Goal: Transaction & Acquisition: Download file/media

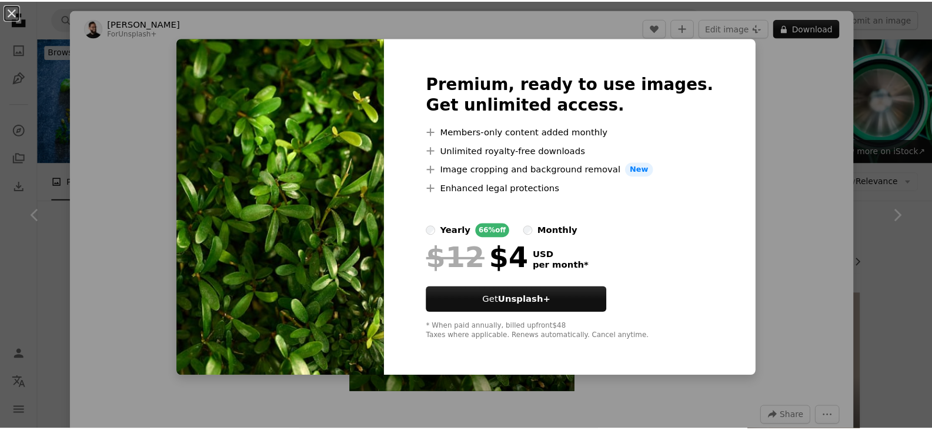
scroll to position [1881, 0]
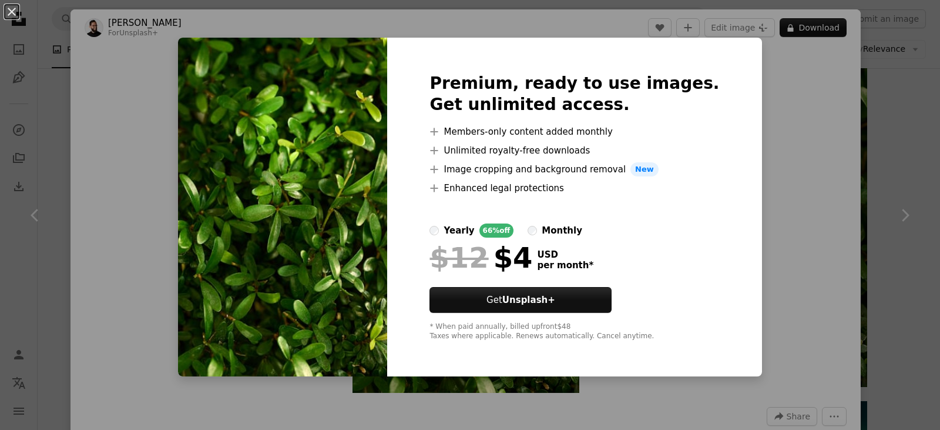
click at [907, 218] on div "An X shape Premium, ready to use images. Get unlimited access. A plus sign Memb…" at bounding box center [470, 215] width 940 height 430
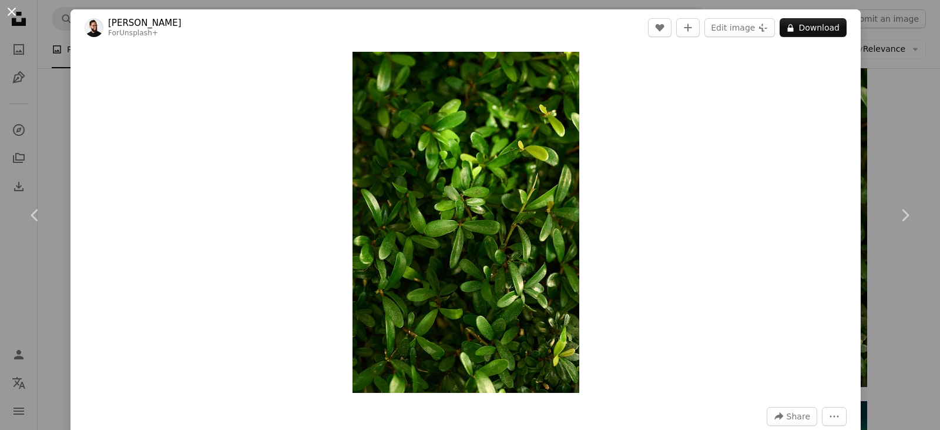
click at [13, 15] on button "An X shape" at bounding box center [12, 12] width 14 height 14
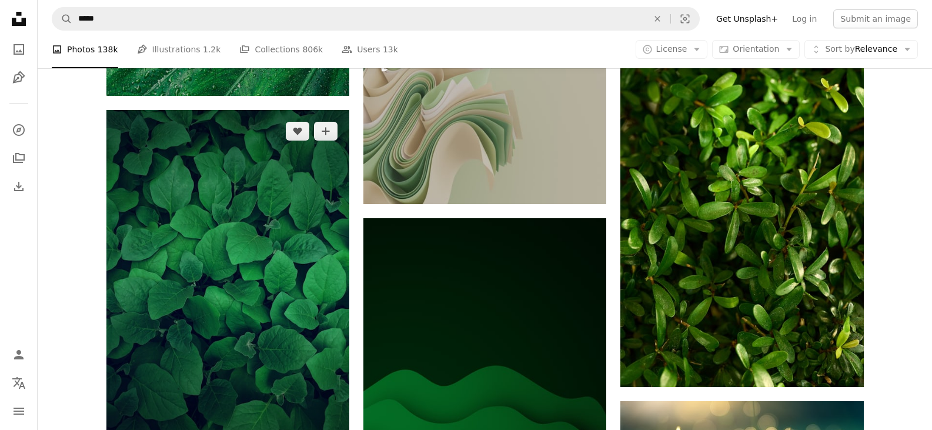
click at [223, 269] on img at bounding box center [227, 292] width 243 height 364
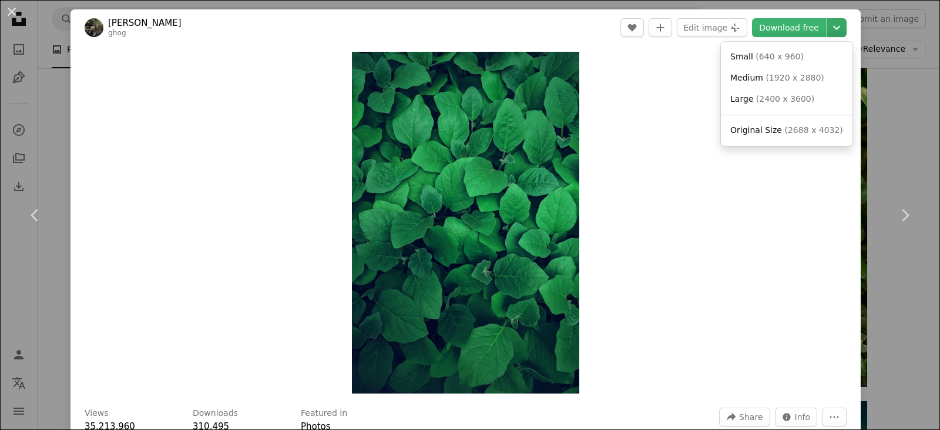
click at [833, 29] on icon "Choose download size" at bounding box center [836, 28] width 7 height 4
click at [804, 128] on span "( 2688 x 4032 )" at bounding box center [814, 129] width 58 height 9
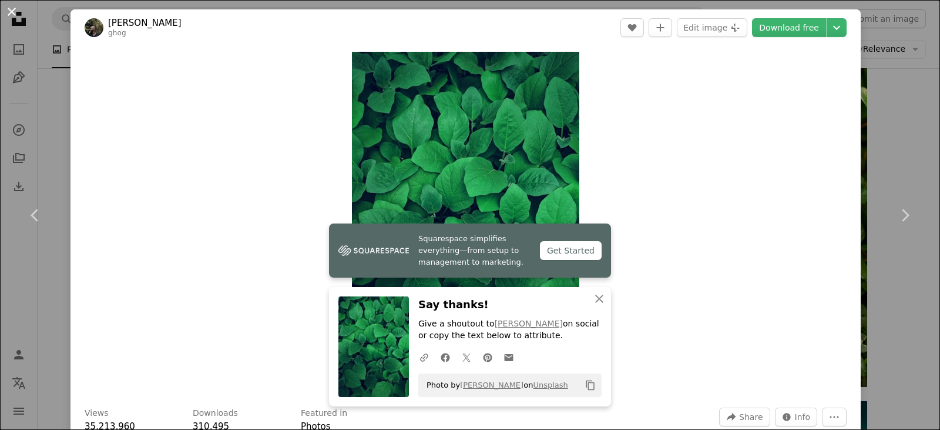
click at [14, 14] on button "An X shape" at bounding box center [12, 12] width 14 height 14
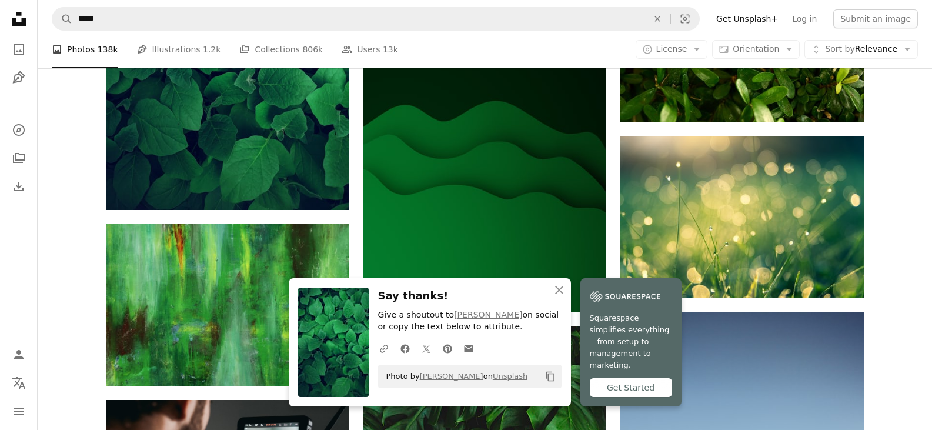
scroll to position [2116, 0]
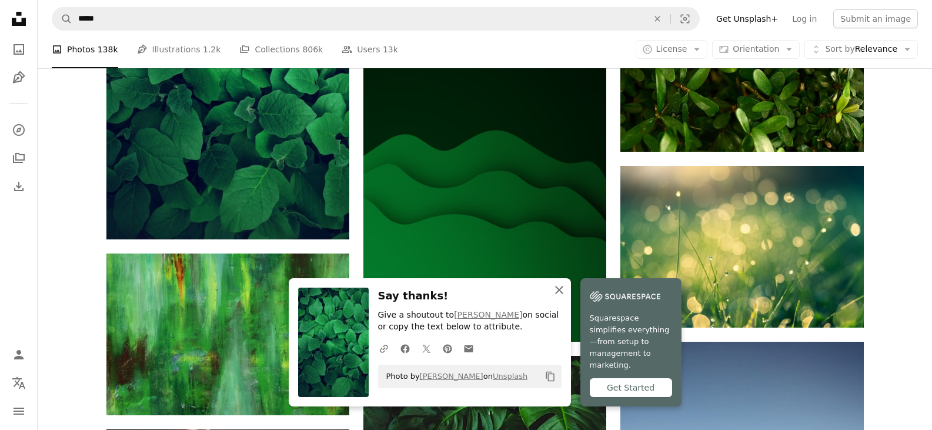
click at [562, 293] on icon "An X shape" at bounding box center [559, 290] width 14 height 14
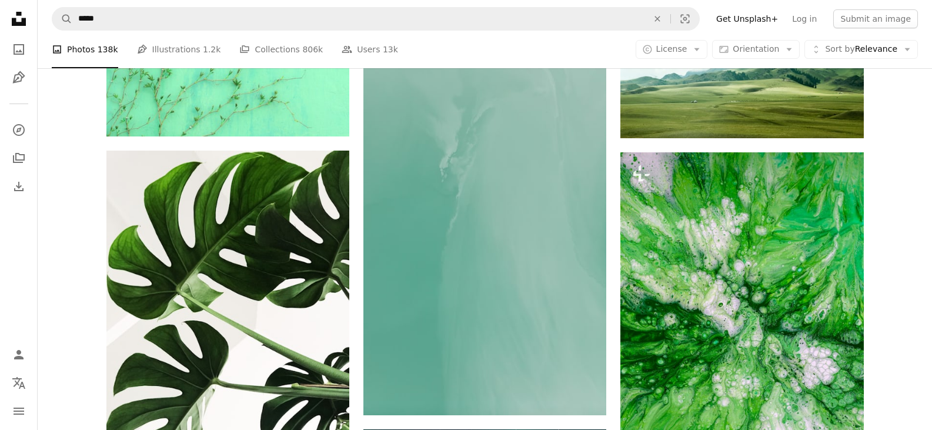
scroll to position [999, 0]
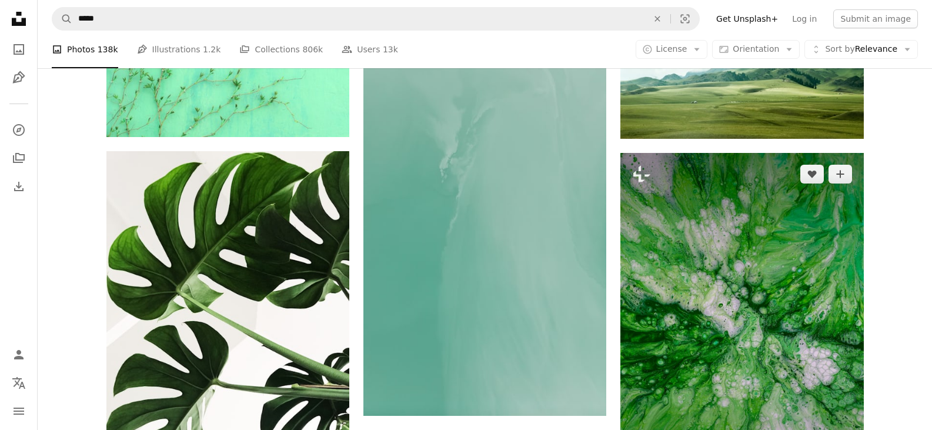
click at [700, 316] on img at bounding box center [741, 335] width 243 height 364
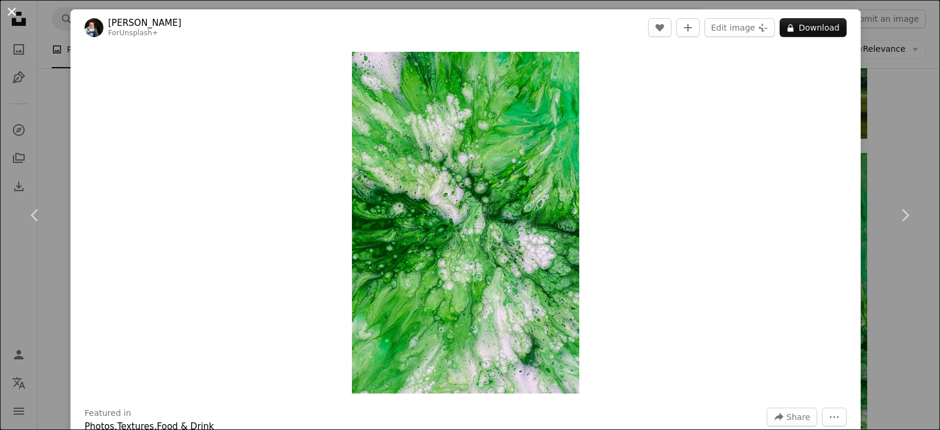
click at [11, 16] on button "An X shape" at bounding box center [12, 12] width 14 height 14
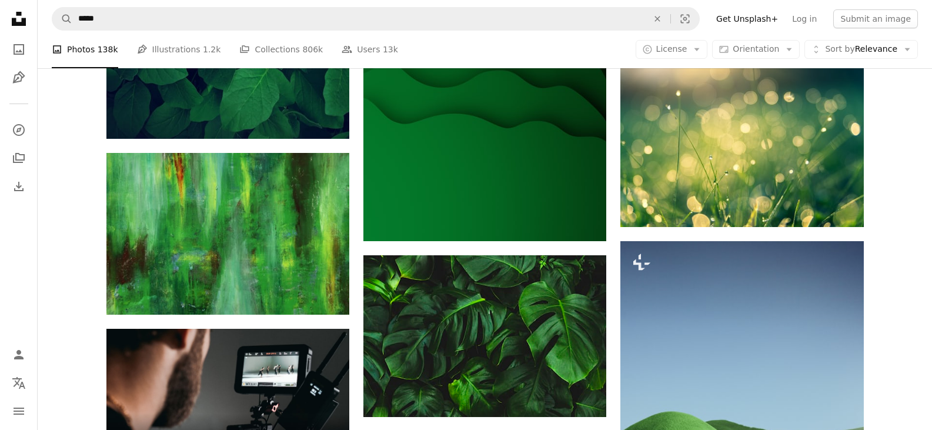
scroll to position [2233, 0]
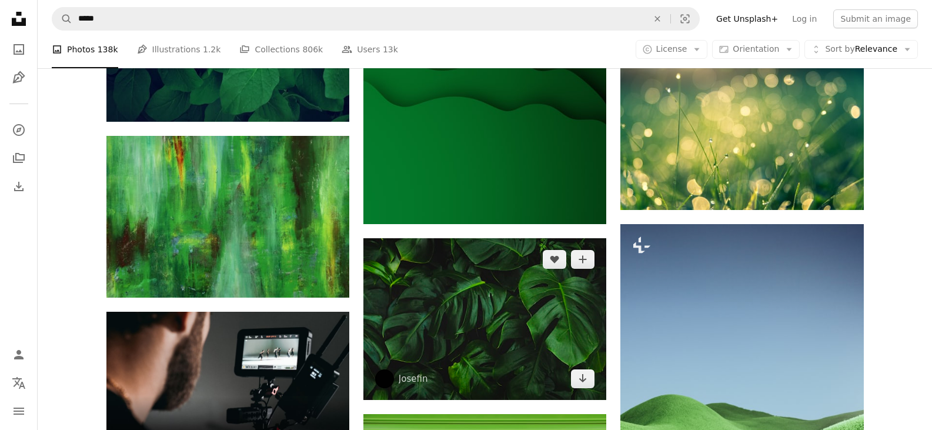
click at [469, 307] on img at bounding box center [484, 319] width 243 height 162
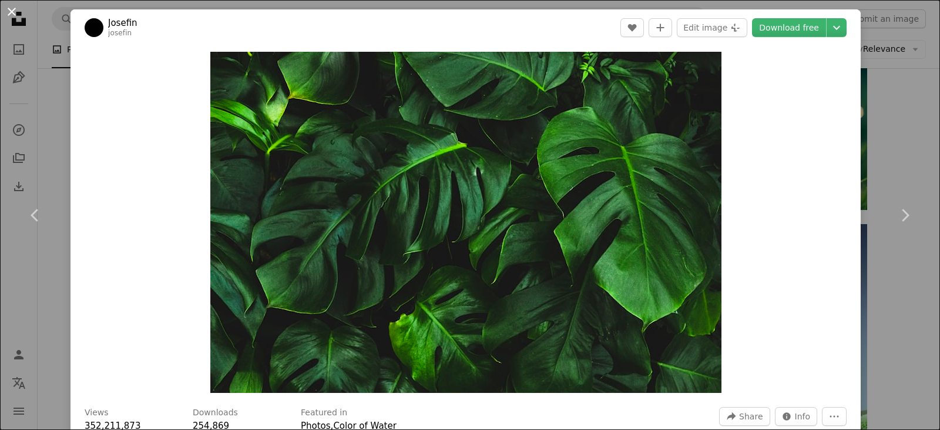
click at [6, 11] on button "An X shape" at bounding box center [12, 12] width 14 height 14
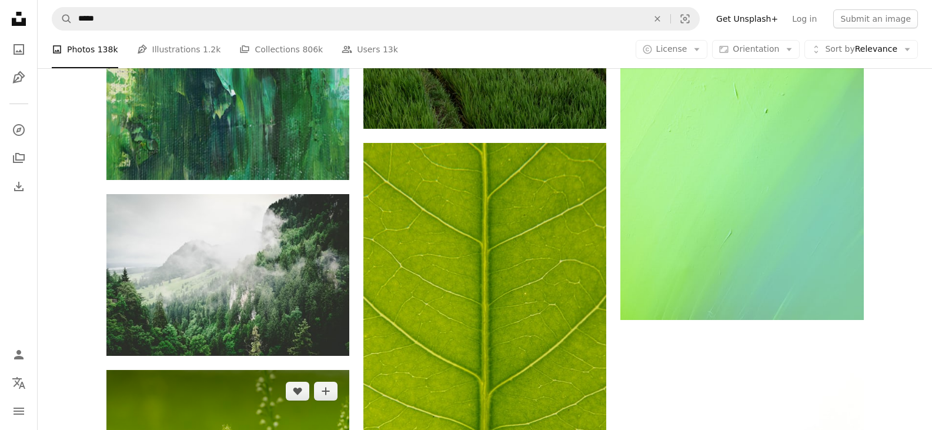
scroll to position [3115, 0]
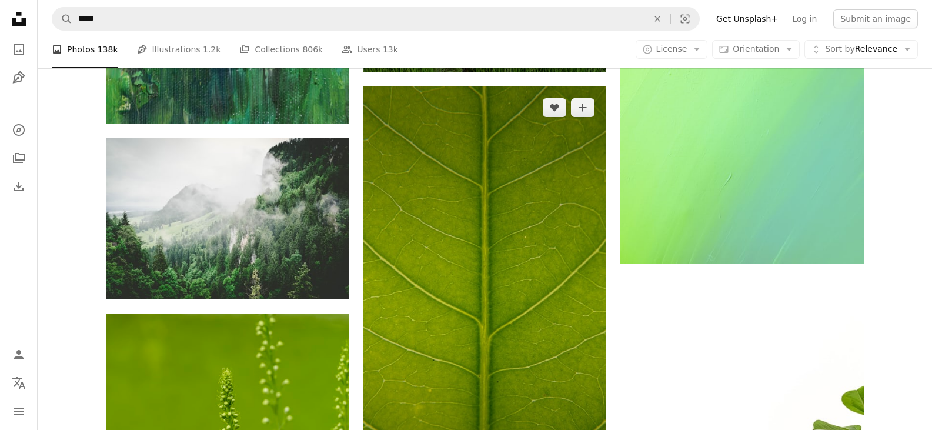
click at [463, 243] on img at bounding box center [484, 302] width 243 height 432
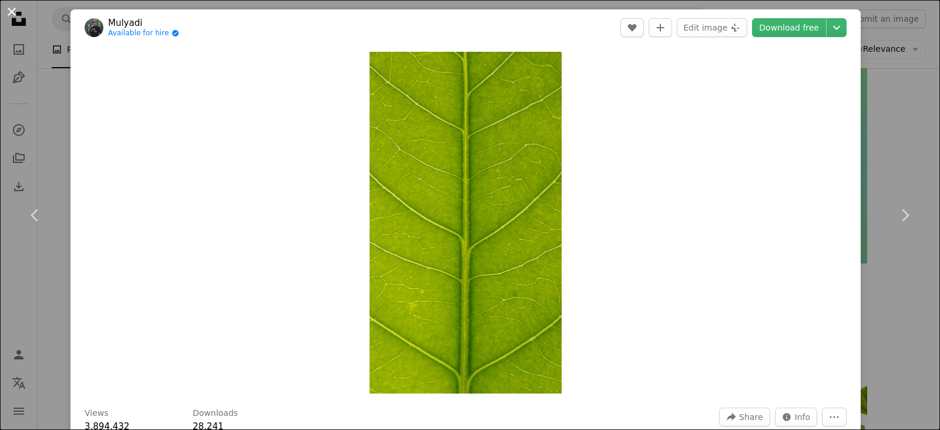
click at [11, 9] on button "An X shape" at bounding box center [12, 12] width 14 height 14
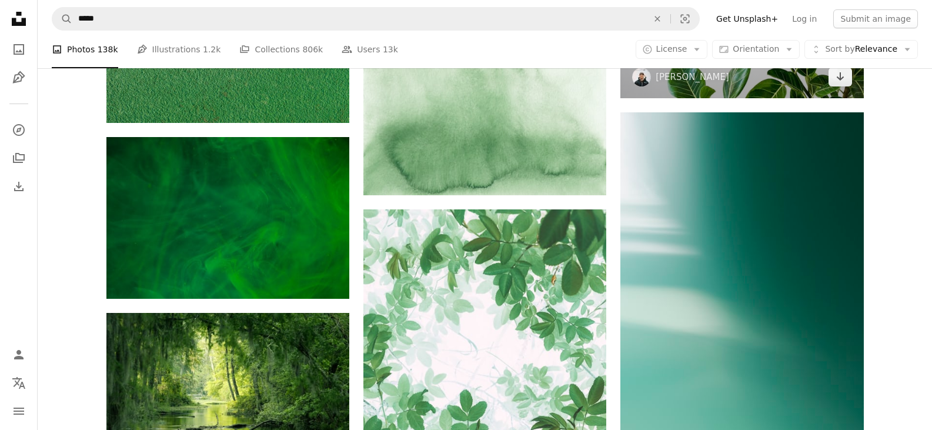
scroll to position [3526, 0]
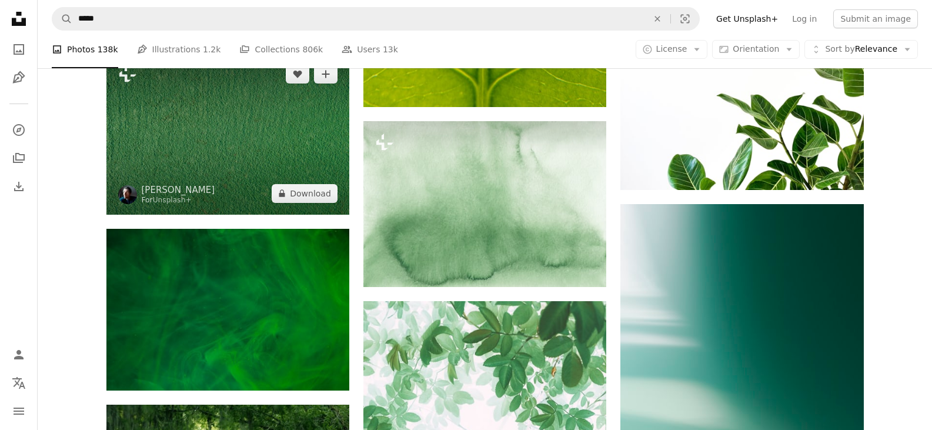
click at [280, 166] on img at bounding box center [227, 134] width 243 height 162
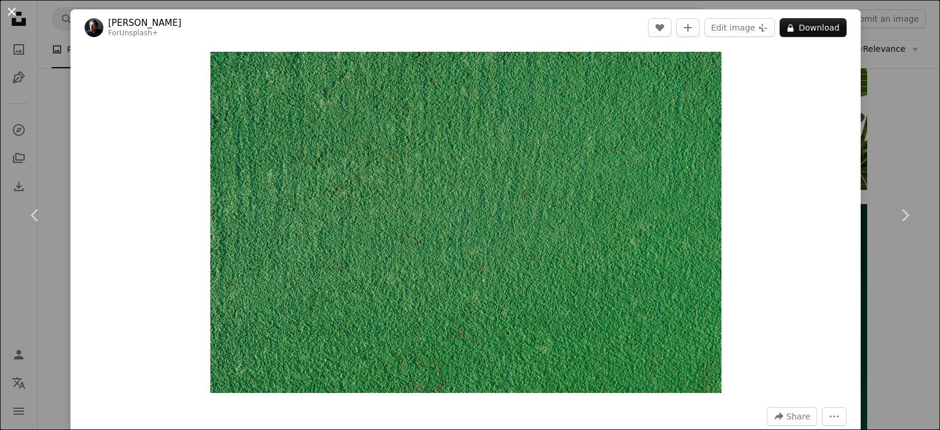
click at [15, 8] on button "An X shape" at bounding box center [12, 12] width 14 height 14
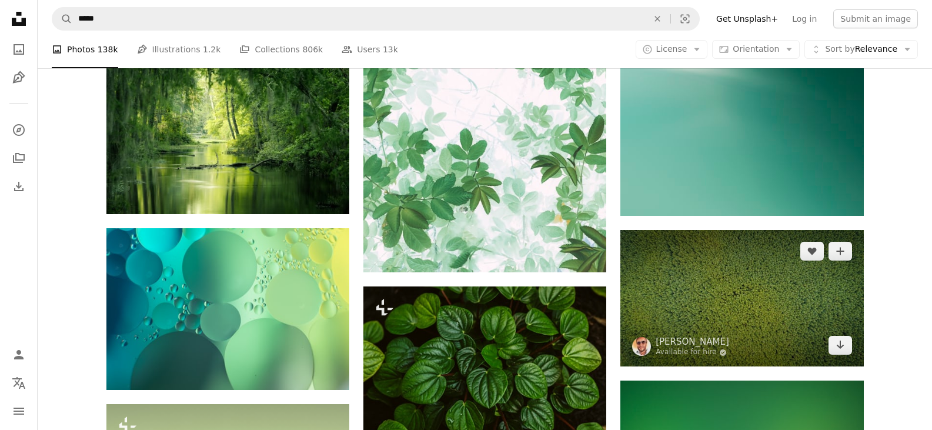
scroll to position [3820, 0]
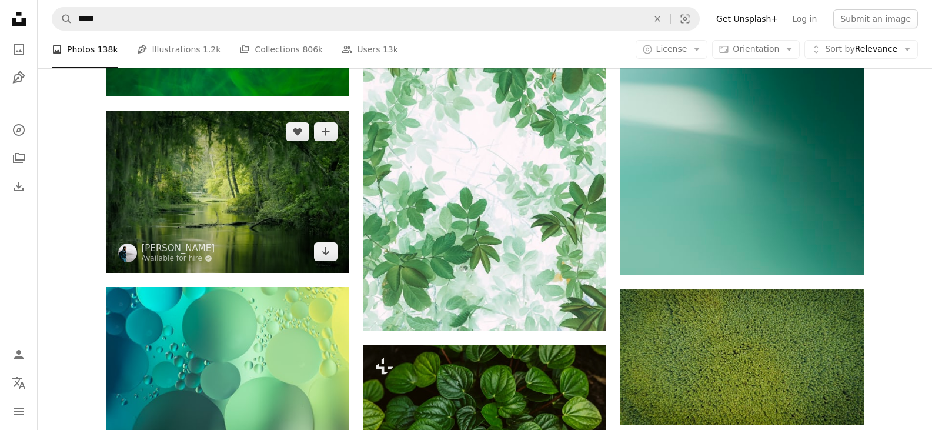
click at [199, 201] on img at bounding box center [227, 191] width 243 height 162
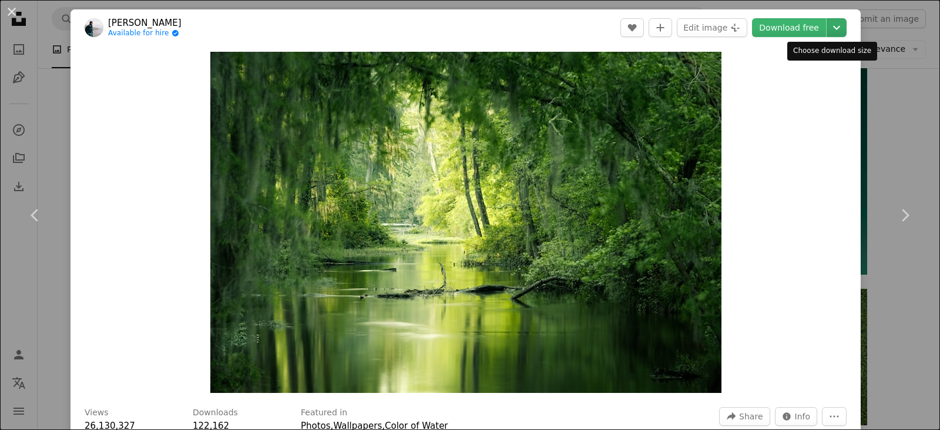
click at [829, 36] on button "Chevron down" at bounding box center [837, 27] width 20 height 19
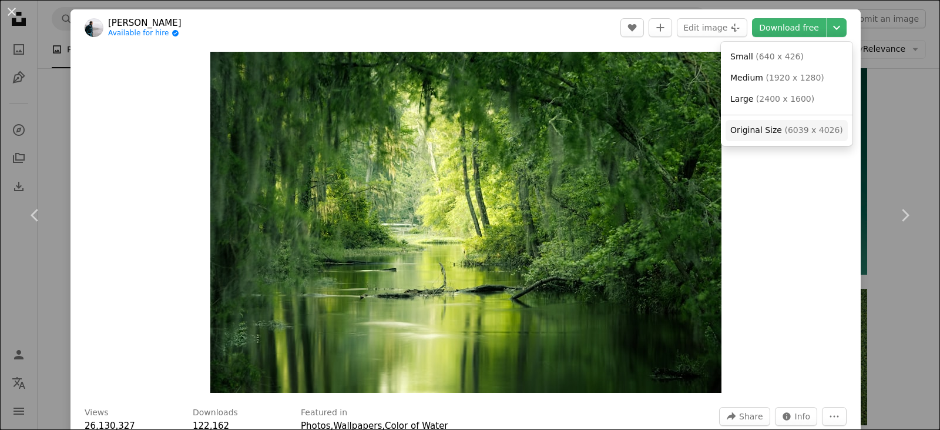
click at [772, 126] on span "Original Size" at bounding box center [757, 129] width 52 height 9
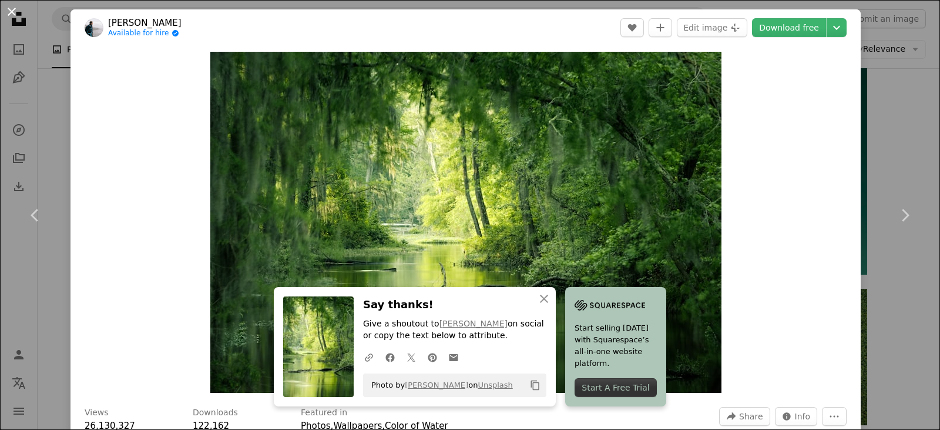
click at [11, 14] on button "An X shape" at bounding box center [12, 12] width 14 height 14
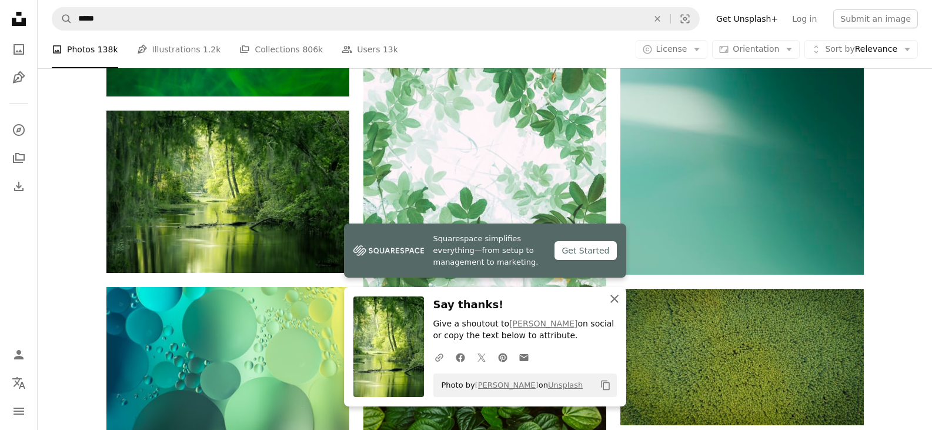
click at [614, 301] on icon "An X shape" at bounding box center [614, 298] width 14 height 14
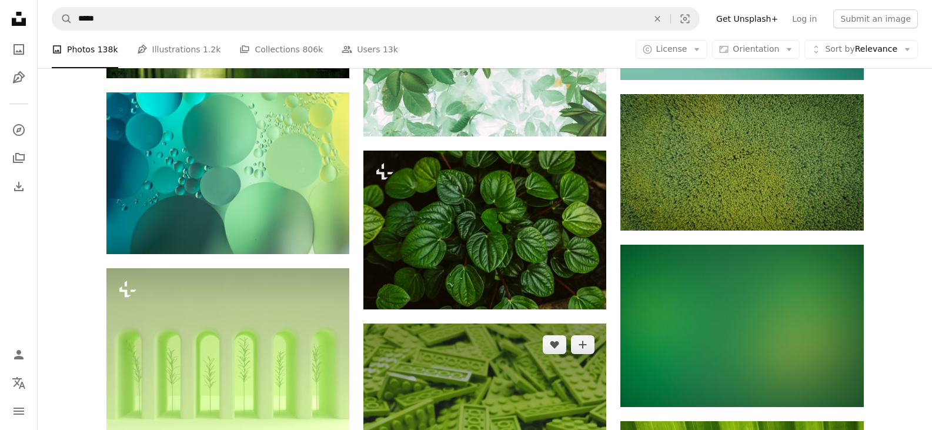
scroll to position [3996, 0]
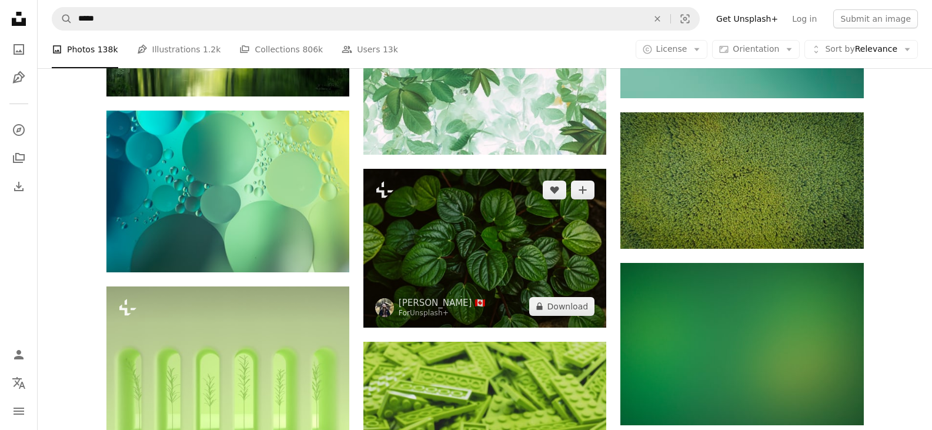
click at [441, 233] on img at bounding box center [484, 248] width 243 height 158
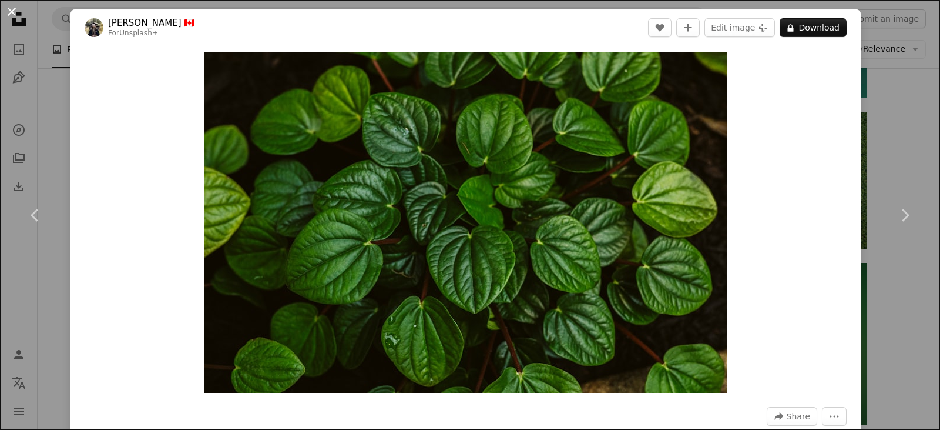
click at [13, 15] on button "An X shape" at bounding box center [12, 12] width 14 height 14
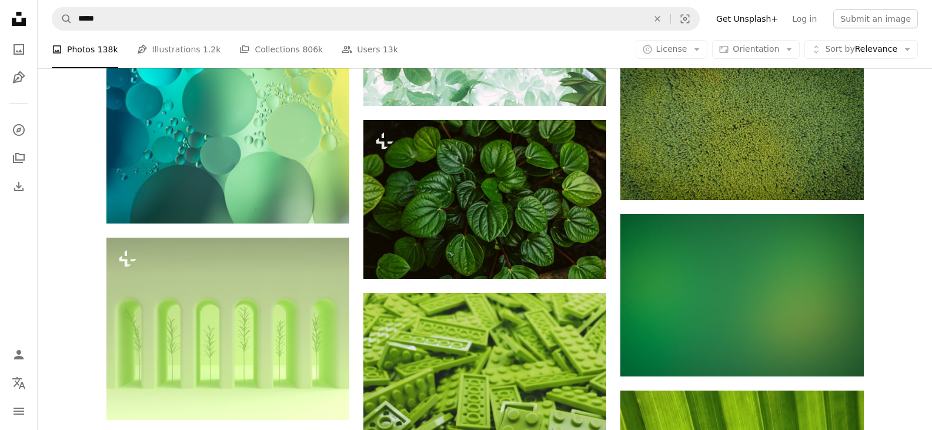
scroll to position [4114, 0]
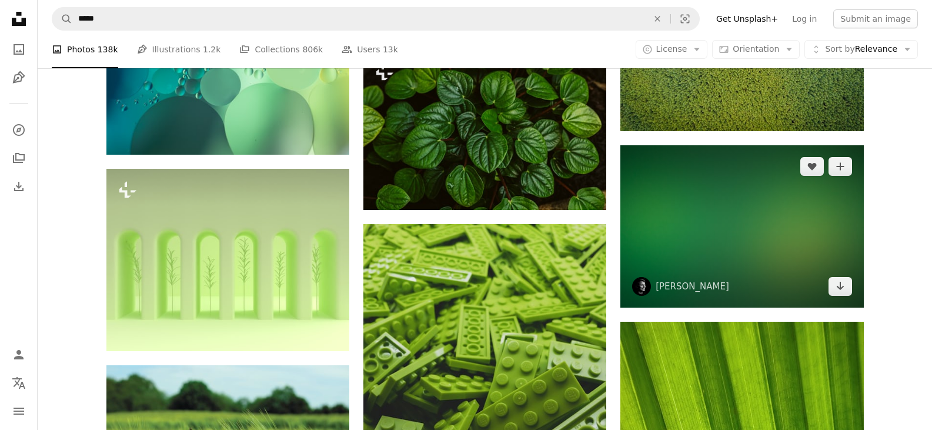
click at [718, 226] on img at bounding box center [741, 226] width 243 height 162
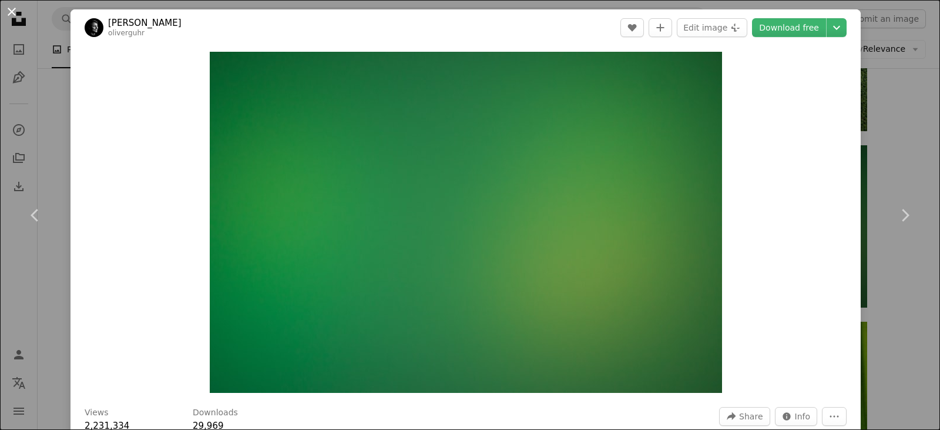
click at [15, 14] on button "An X shape" at bounding box center [12, 12] width 14 height 14
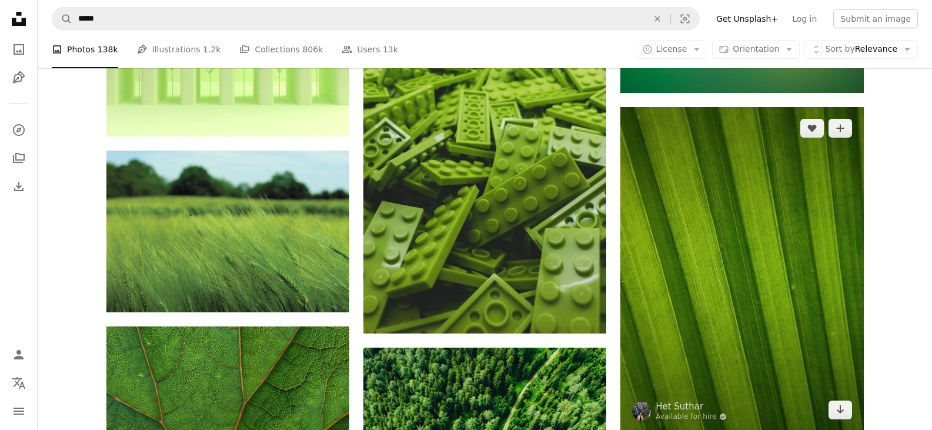
scroll to position [4349, 0]
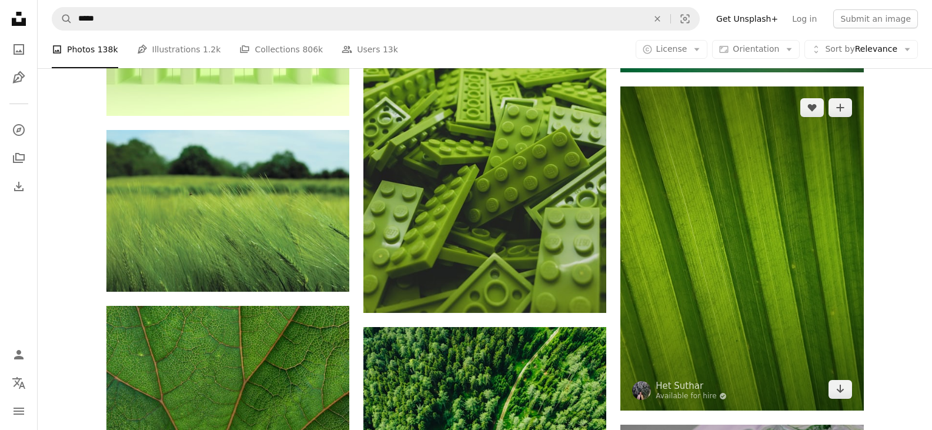
click at [703, 210] on img at bounding box center [741, 248] width 243 height 324
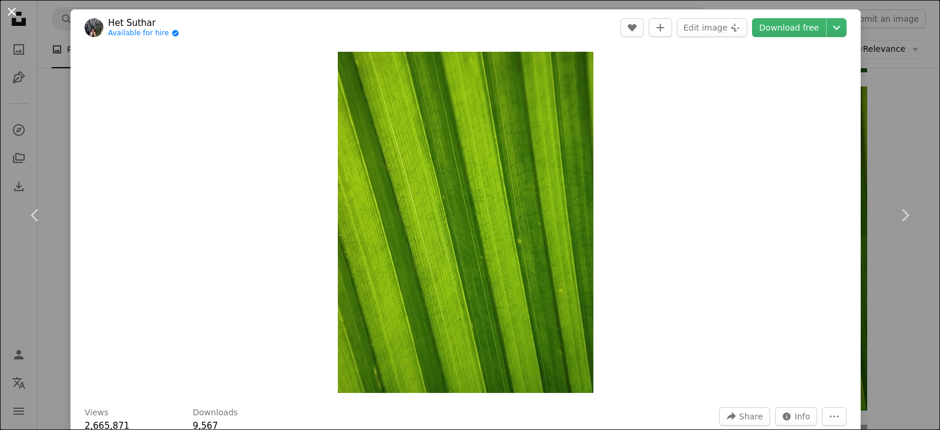
click at [12, 11] on button "An X shape" at bounding box center [12, 12] width 14 height 14
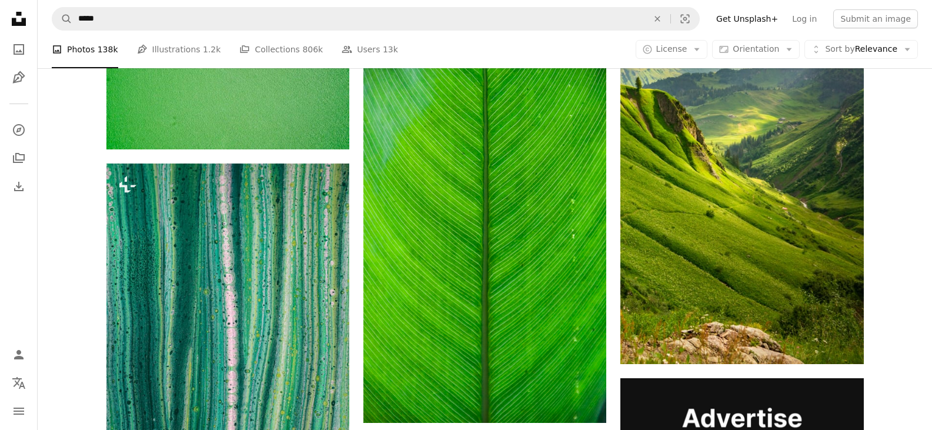
scroll to position [4995, 0]
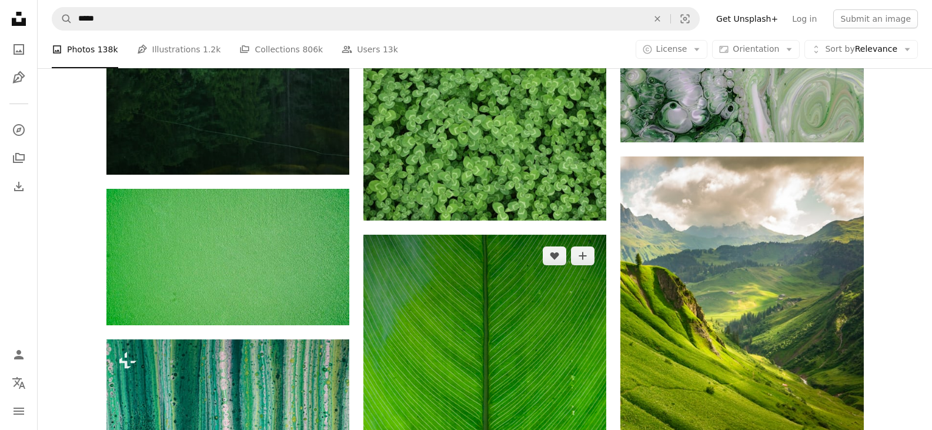
click at [527, 283] on img at bounding box center [484, 416] width 243 height 364
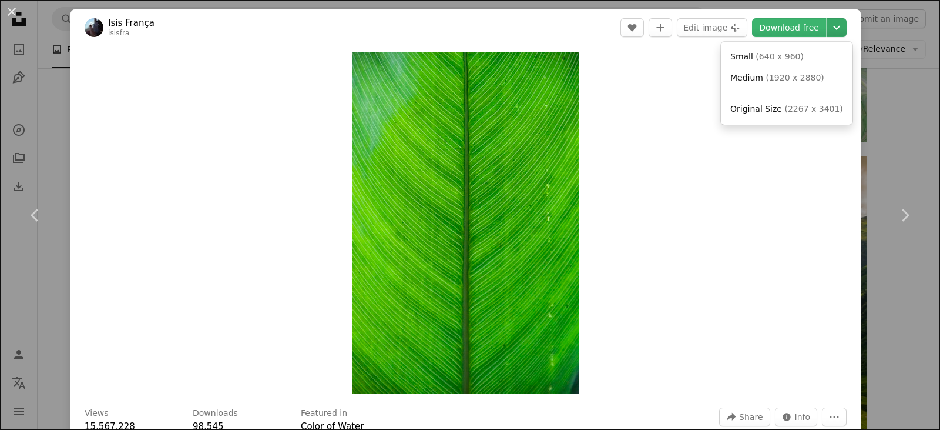
click at [827, 30] on icon "Chevron down" at bounding box center [836, 28] width 19 height 14
click at [800, 105] on span "( 2267 x 3401 )" at bounding box center [814, 108] width 58 height 9
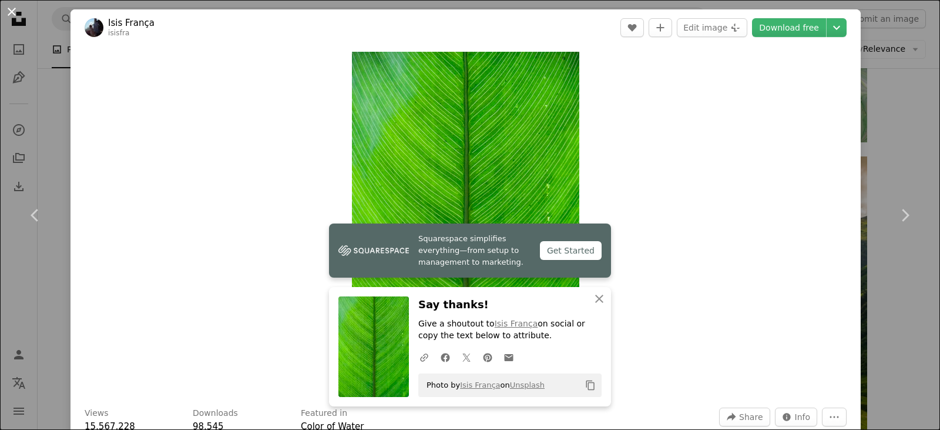
click at [12, 12] on button "An X shape" at bounding box center [12, 12] width 14 height 14
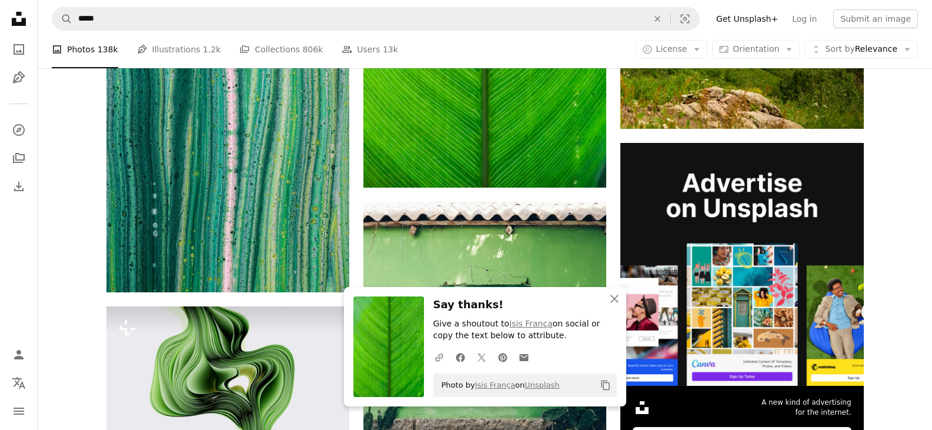
scroll to position [5583, 0]
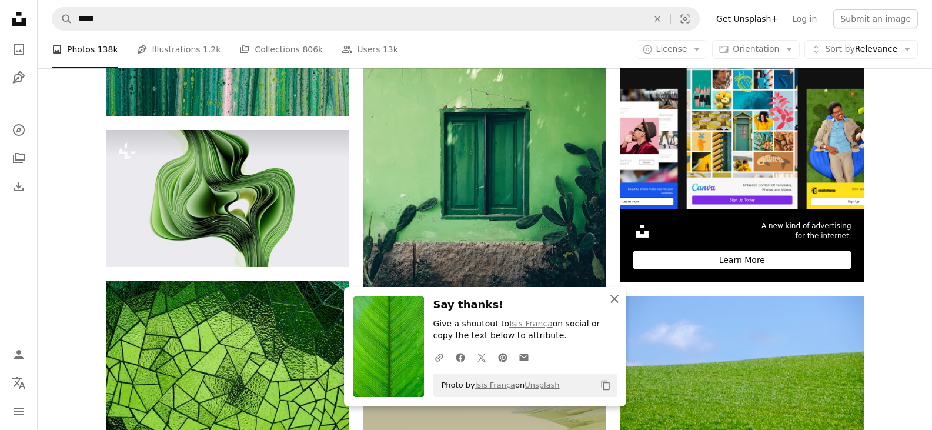
click at [619, 296] on icon "An X shape" at bounding box center [614, 298] width 14 height 14
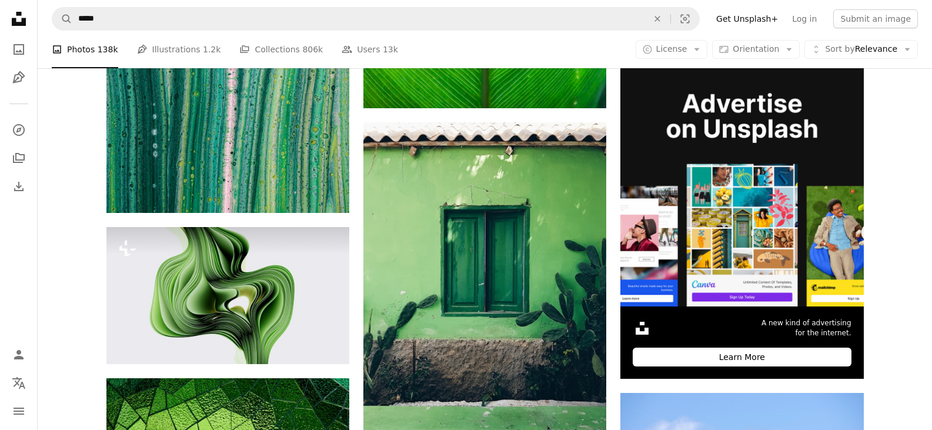
scroll to position [5466, 0]
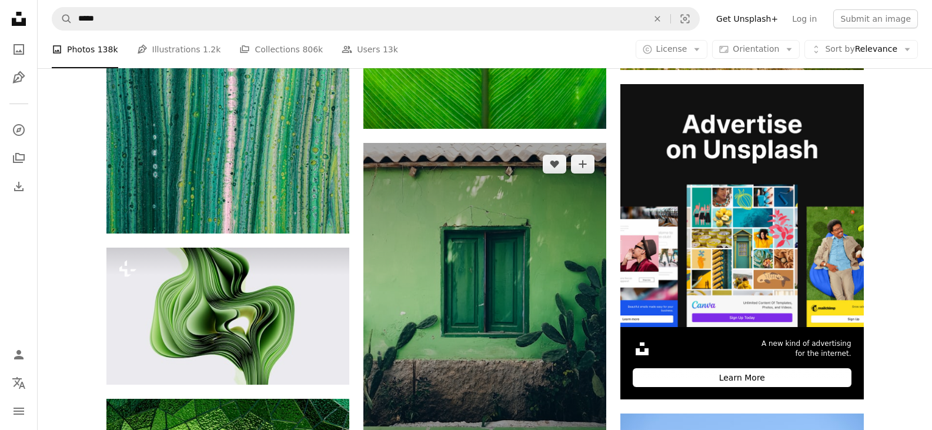
click at [544, 293] on img at bounding box center [484, 305] width 243 height 324
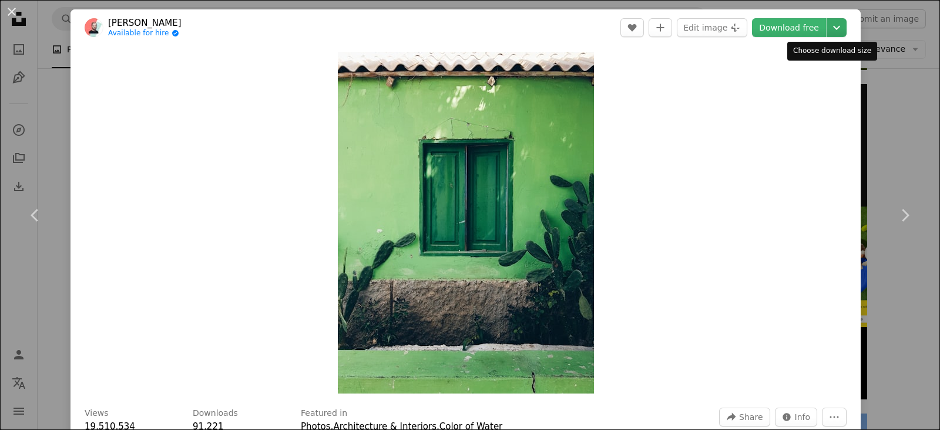
click at [833, 26] on icon "Chevron down" at bounding box center [836, 28] width 19 height 14
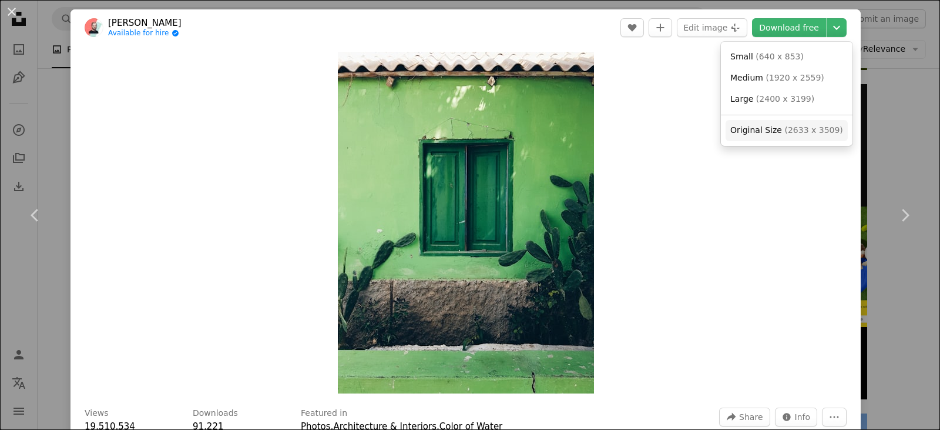
click at [792, 135] on span "( 2633 x 3509 )" at bounding box center [814, 129] width 58 height 9
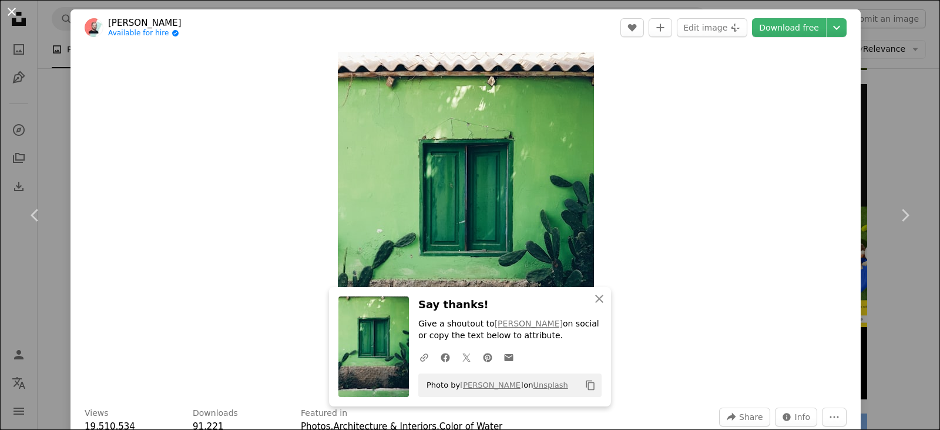
click at [9, 12] on button "An X shape" at bounding box center [12, 12] width 14 height 14
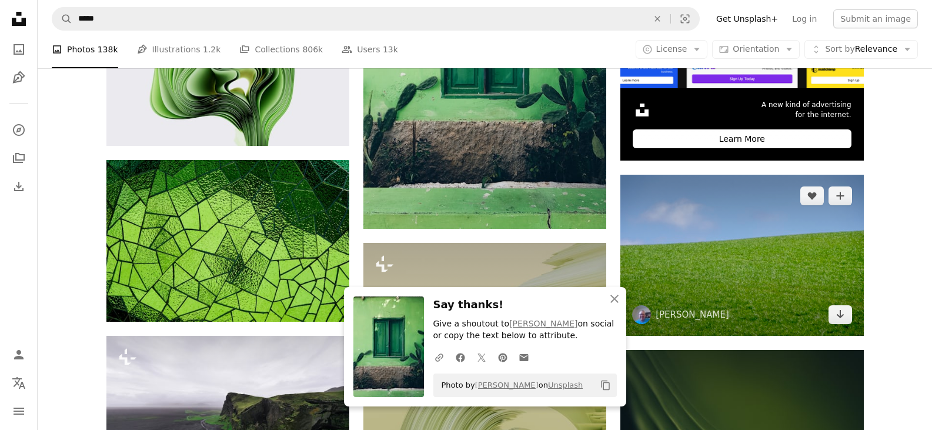
scroll to position [5759, 0]
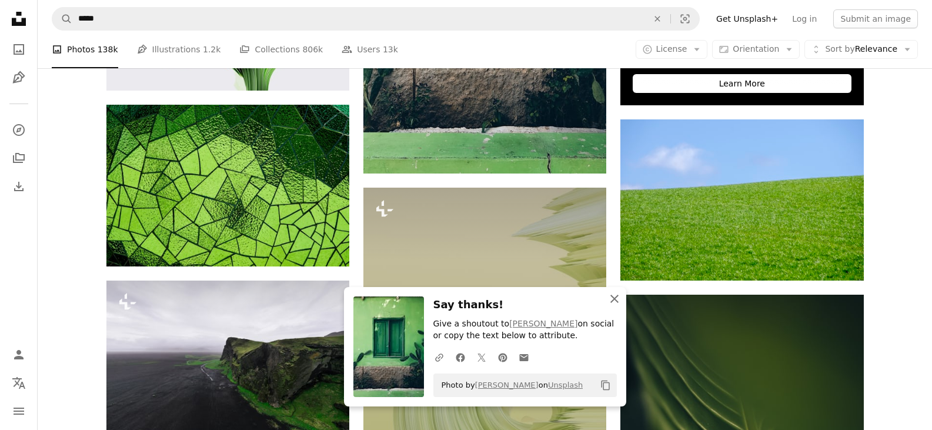
click at [614, 303] on icon "An X shape" at bounding box center [614, 298] width 14 height 14
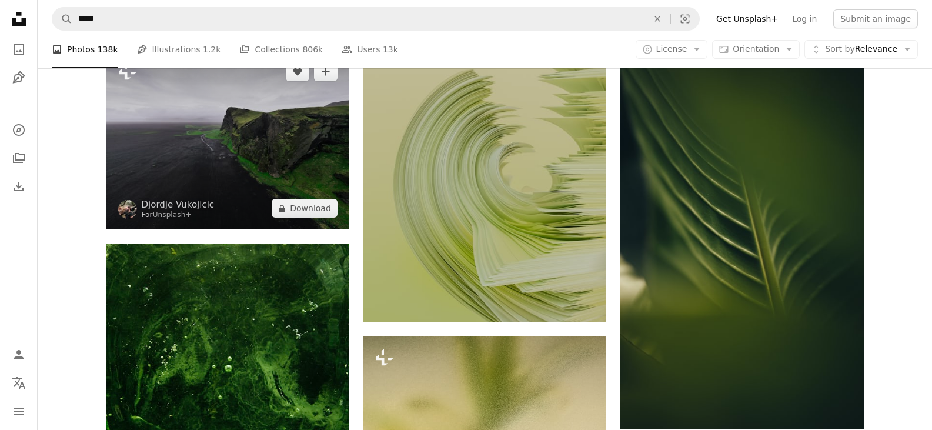
scroll to position [6053, 0]
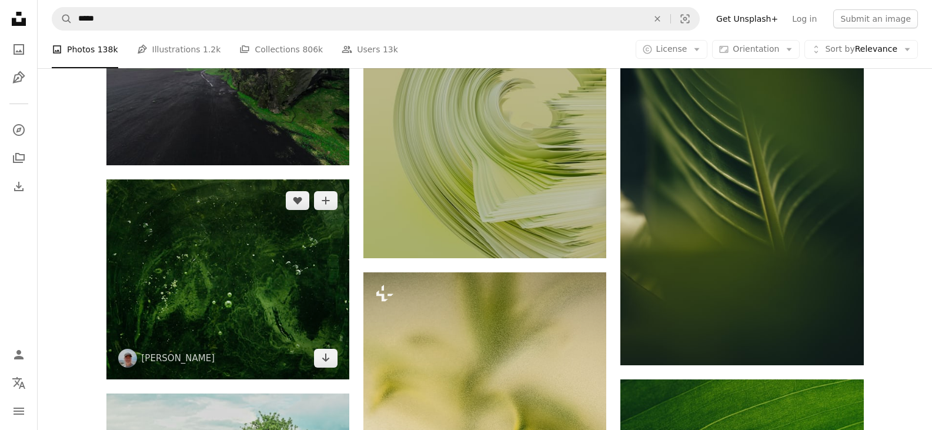
click at [282, 289] on img at bounding box center [227, 279] width 243 height 200
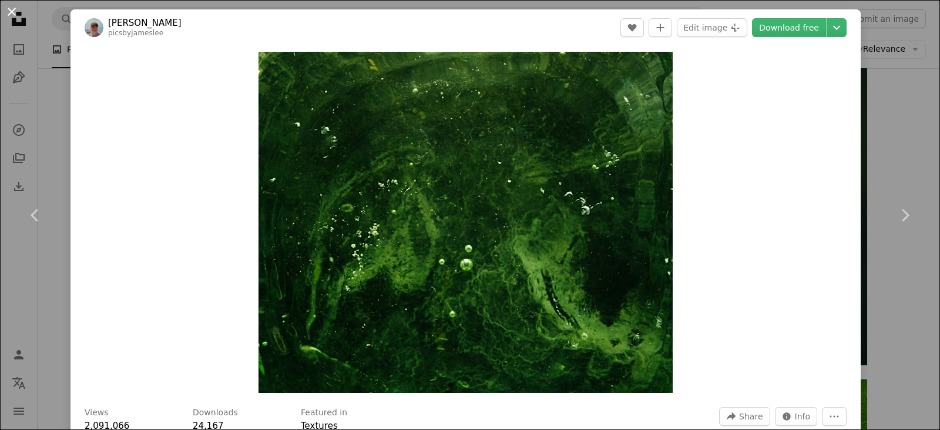
click at [9, 14] on button "An X shape" at bounding box center [12, 12] width 14 height 14
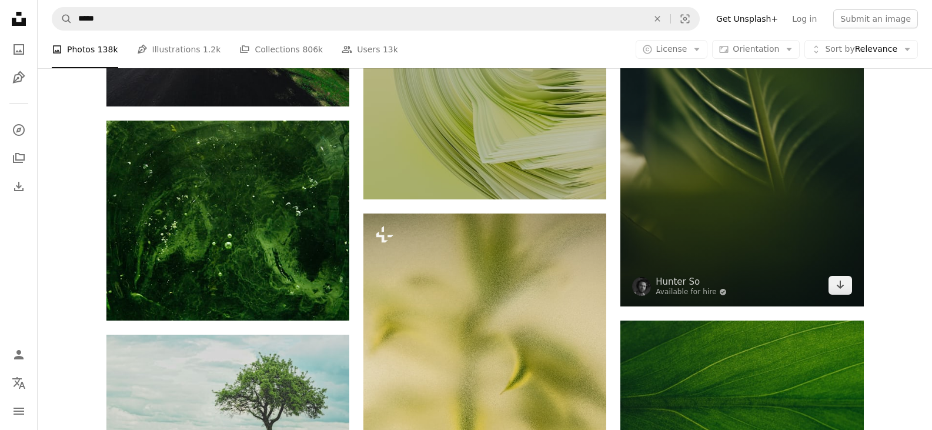
scroll to position [6288, 0]
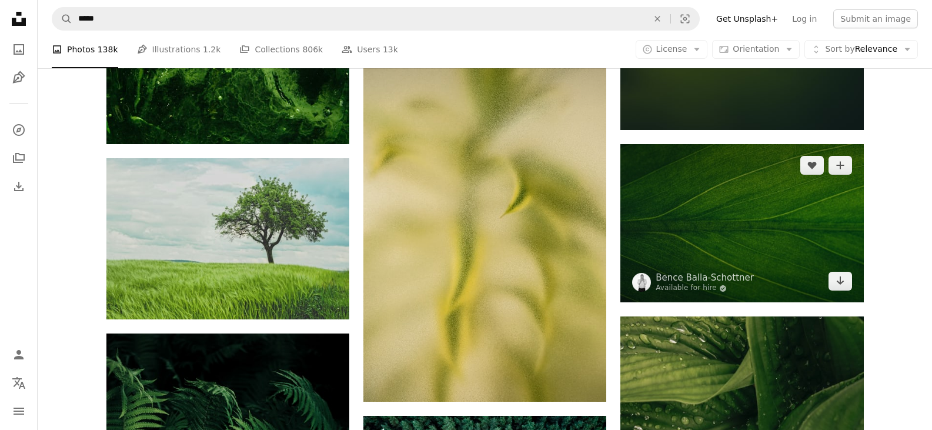
click at [737, 234] on img at bounding box center [741, 223] width 243 height 159
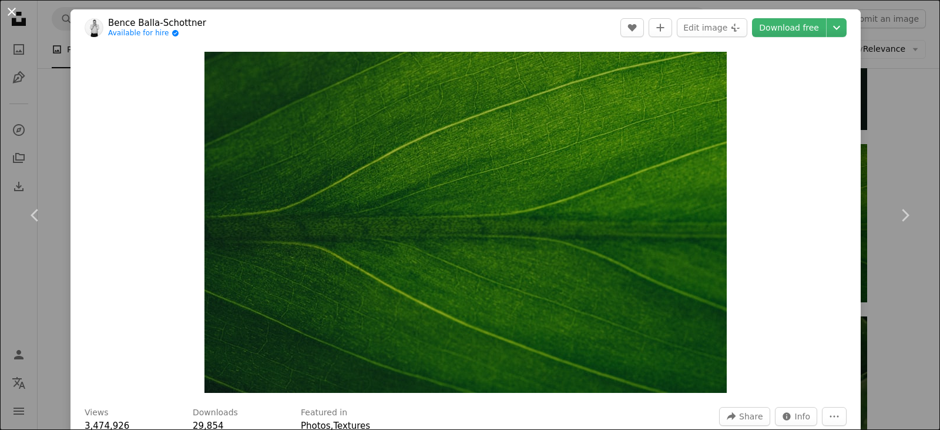
click at [7, 14] on button "An X shape" at bounding box center [12, 12] width 14 height 14
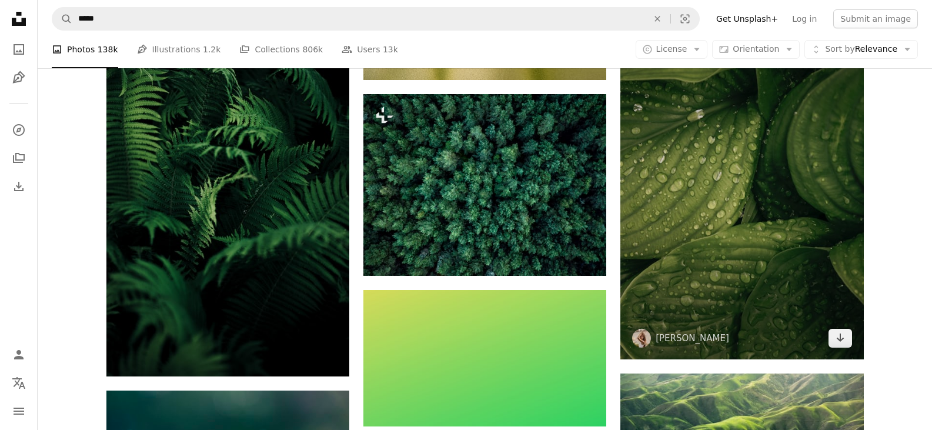
scroll to position [6523, 0]
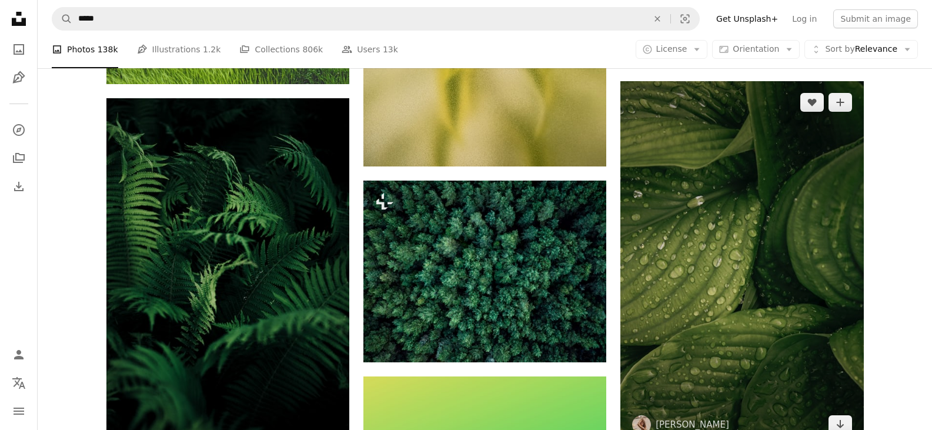
click at [718, 327] on img at bounding box center [741, 263] width 243 height 364
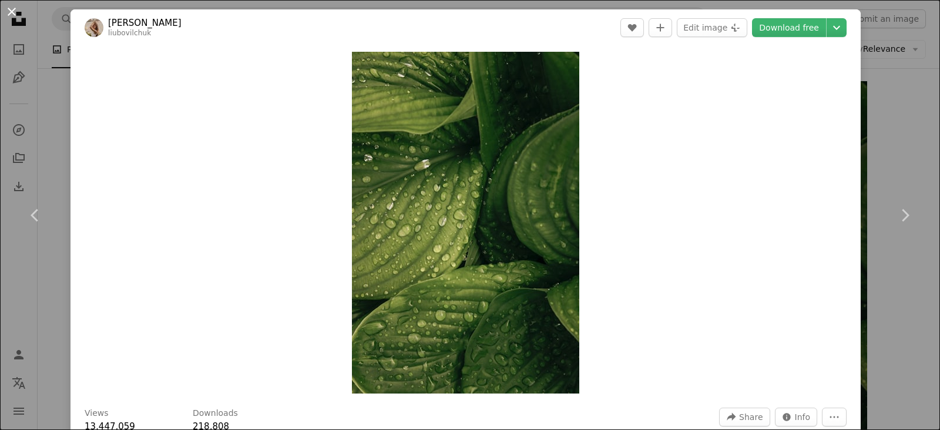
click at [12, 10] on button "An X shape" at bounding box center [12, 12] width 14 height 14
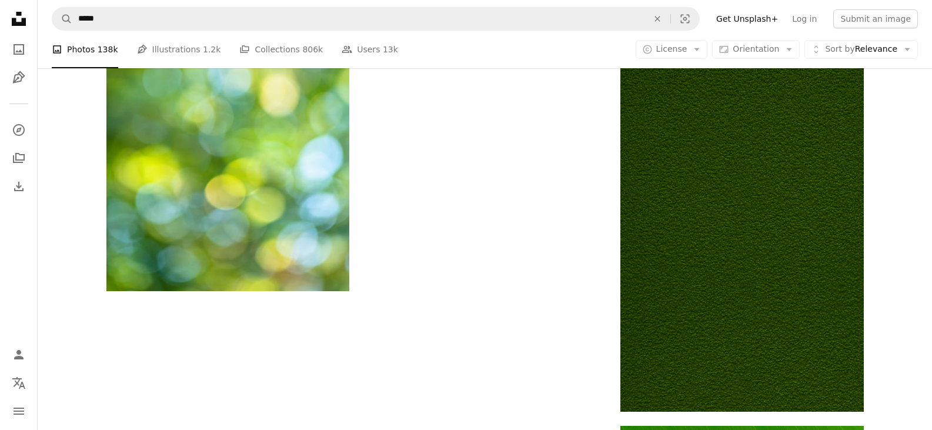
scroll to position [7287, 0]
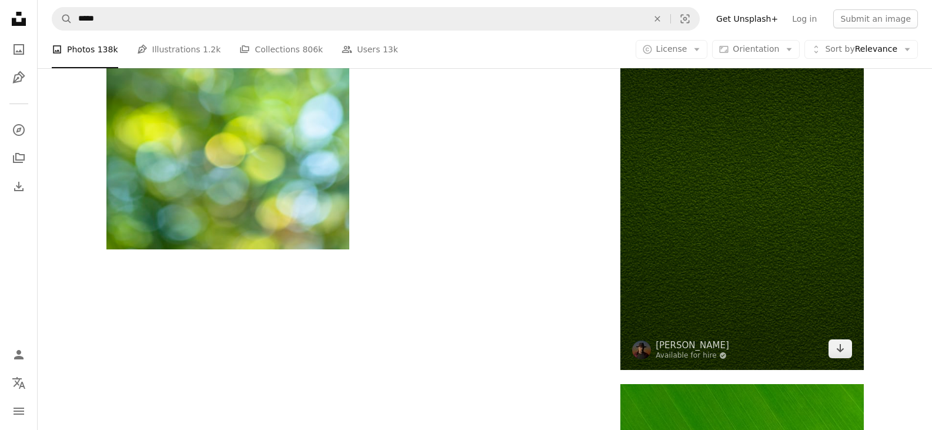
click at [763, 283] on img at bounding box center [741, 187] width 243 height 364
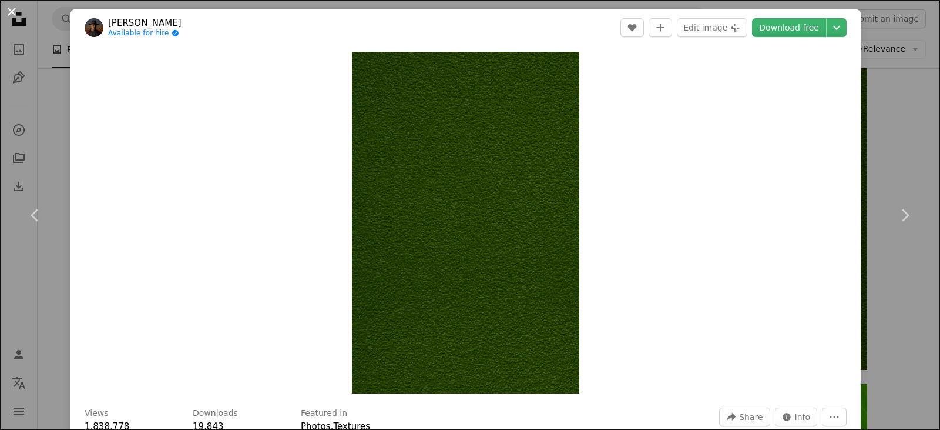
click at [8, 11] on button "An X shape" at bounding box center [12, 12] width 14 height 14
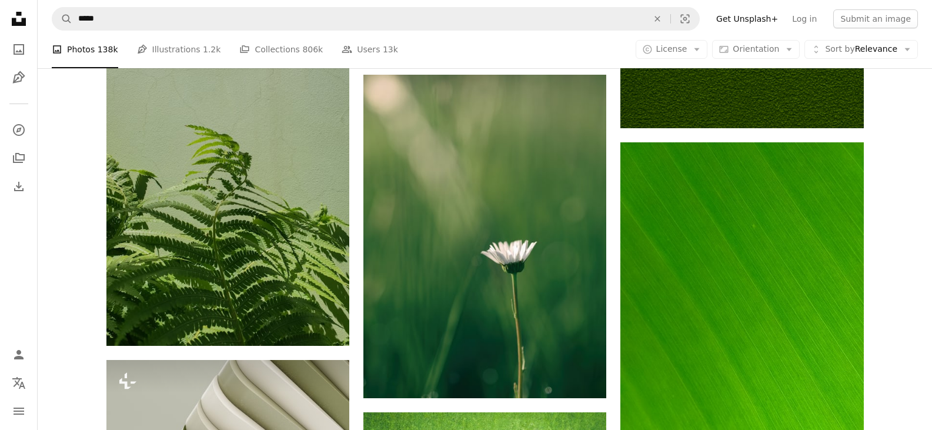
scroll to position [7581, 0]
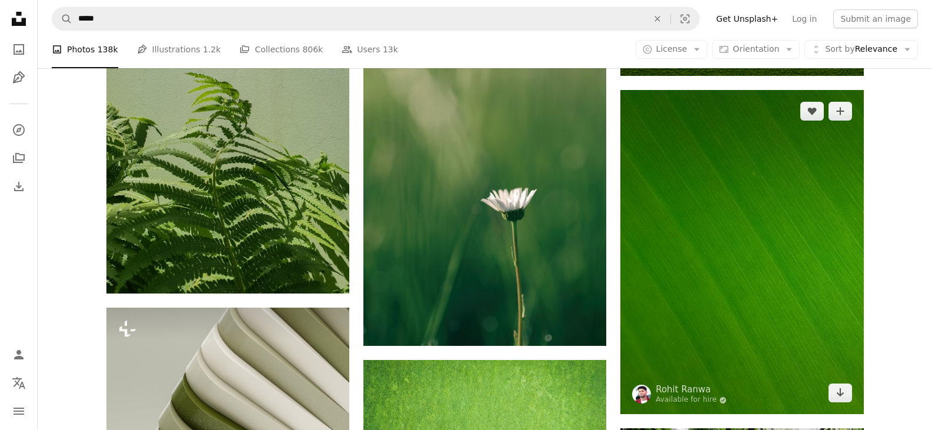
click at [704, 230] on img at bounding box center [741, 252] width 243 height 324
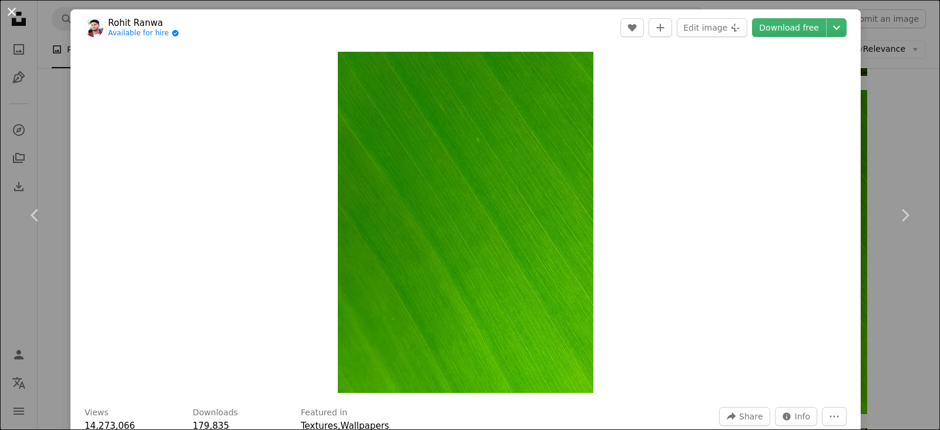
click at [12, 11] on button "An X shape" at bounding box center [12, 12] width 14 height 14
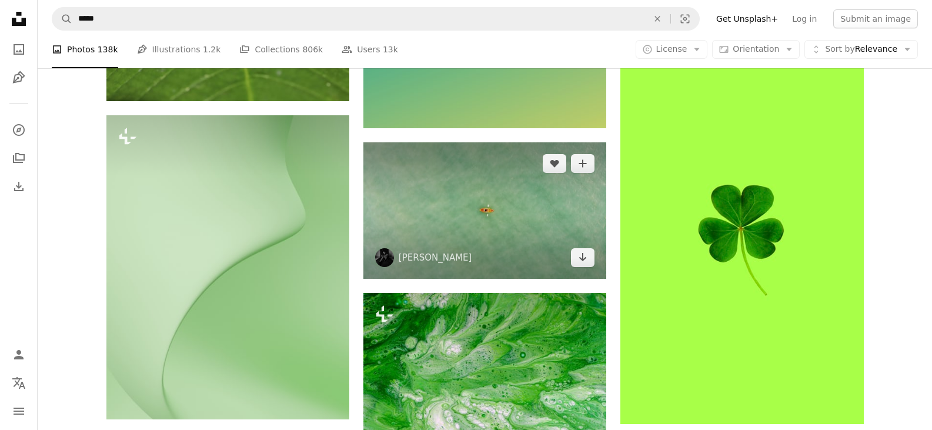
scroll to position [8169, 0]
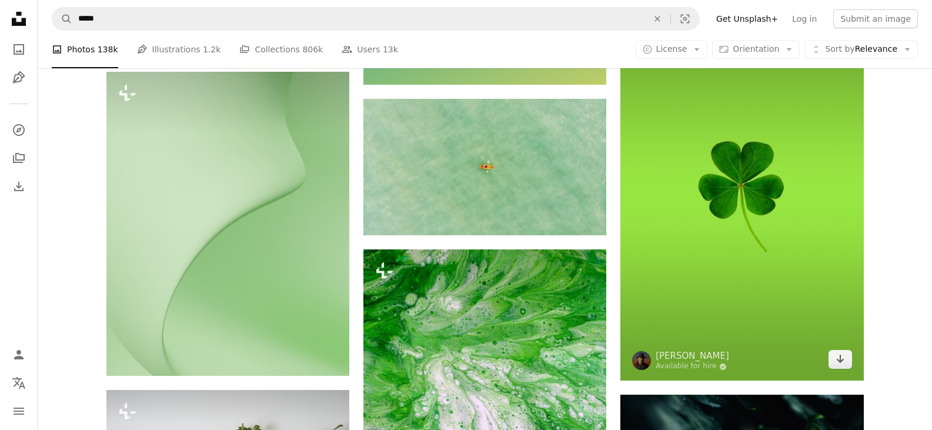
click at [784, 299] on img at bounding box center [741, 198] width 243 height 364
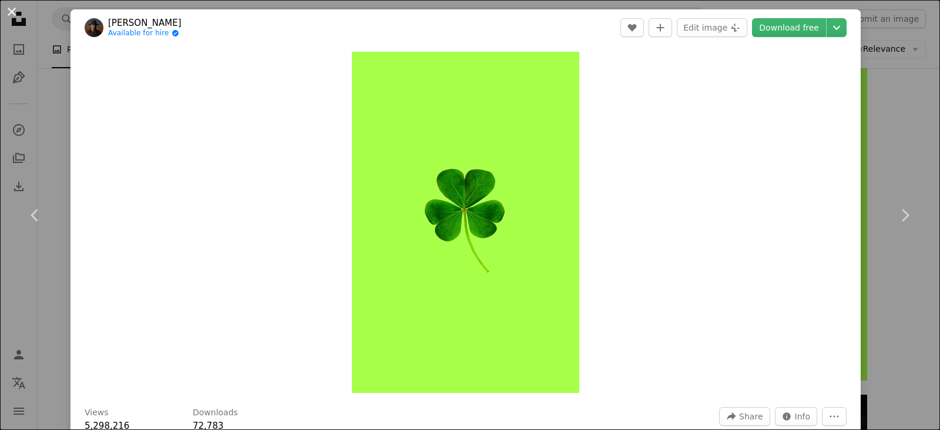
click at [11, 7] on button "An X shape" at bounding box center [12, 12] width 14 height 14
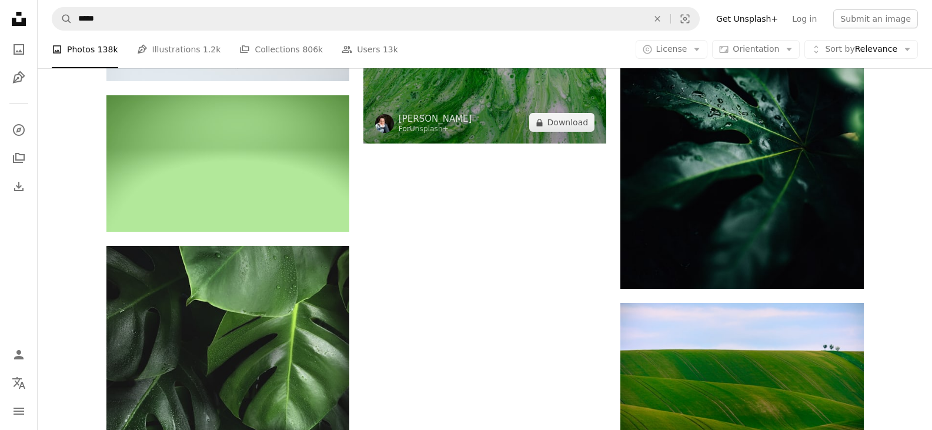
scroll to position [8463, 0]
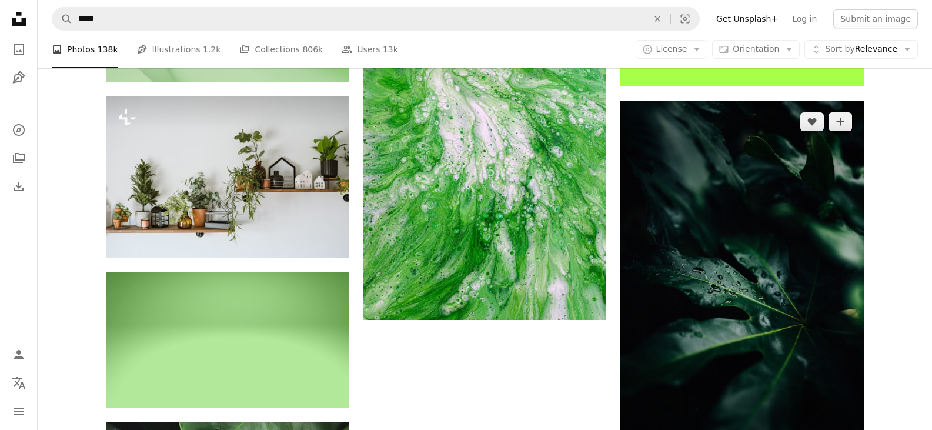
click at [717, 250] on img at bounding box center [741, 282] width 243 height 364
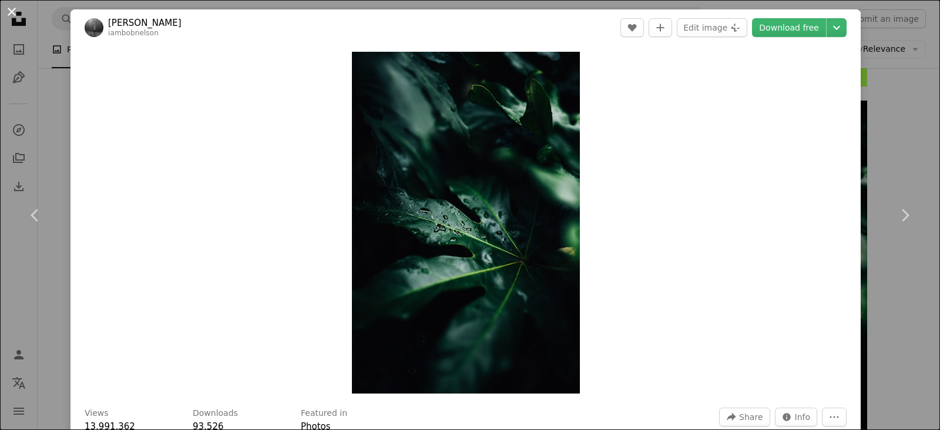
click at [12, 5] on button "An X shape" at bounding box center [12, 12] width 14 height 14
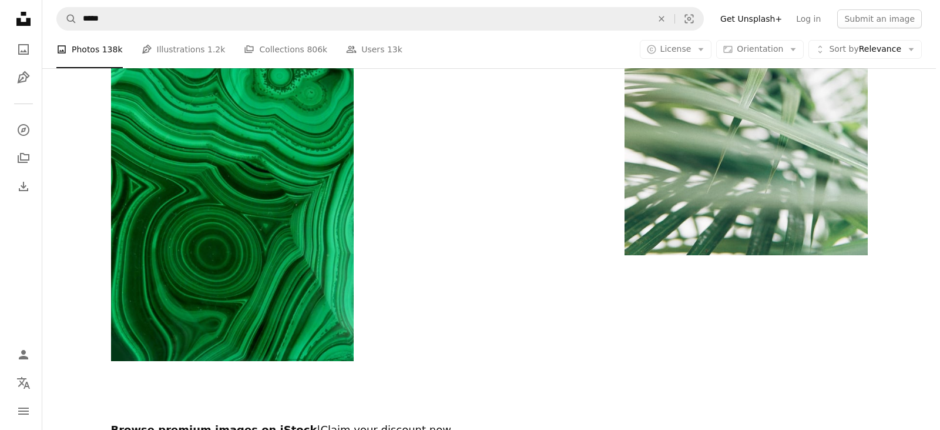
scroll to position [9168, 0]
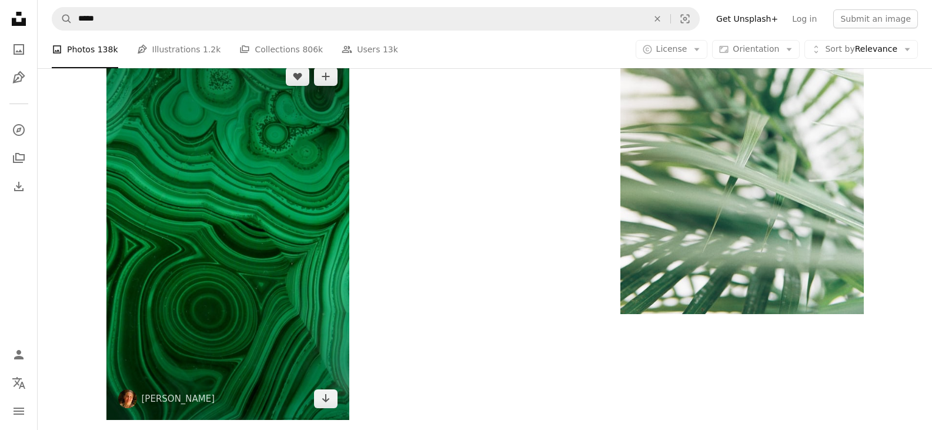
click at [214, 269] on img at bounding box center [227, 237] width 243 height 364
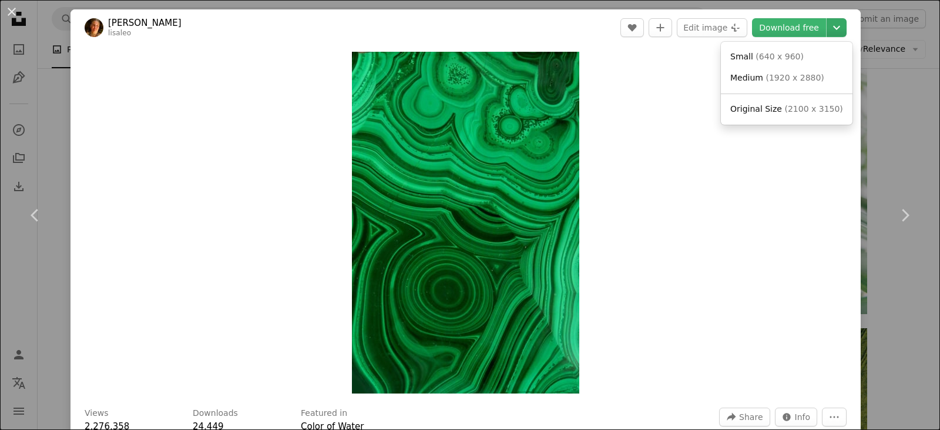
click at [827, 26] on icon "Chevron down" at bounding box center [836, 28] width 19 height 14
click at [786, 115] on span "Original Size ( 2100 x 3150 )" at bounding box center [787, 109] width 113 height 12
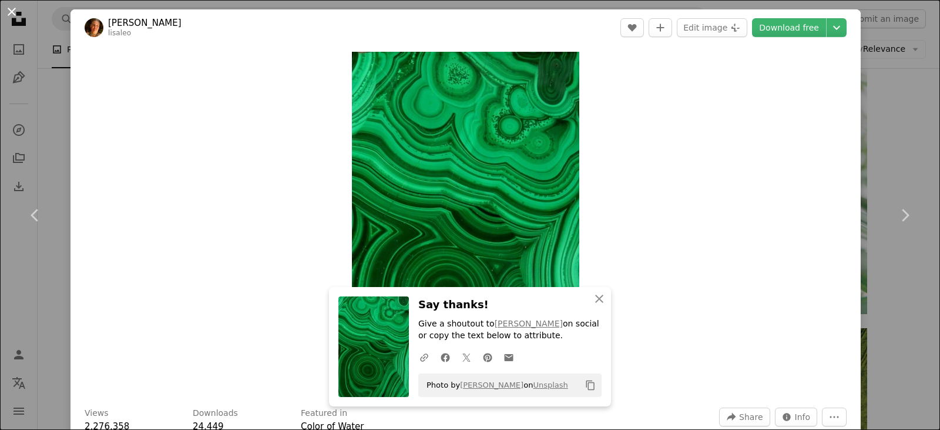
click at [15, 13] on button "An X shape" at bounding box center [12, 12] width 14 height 14
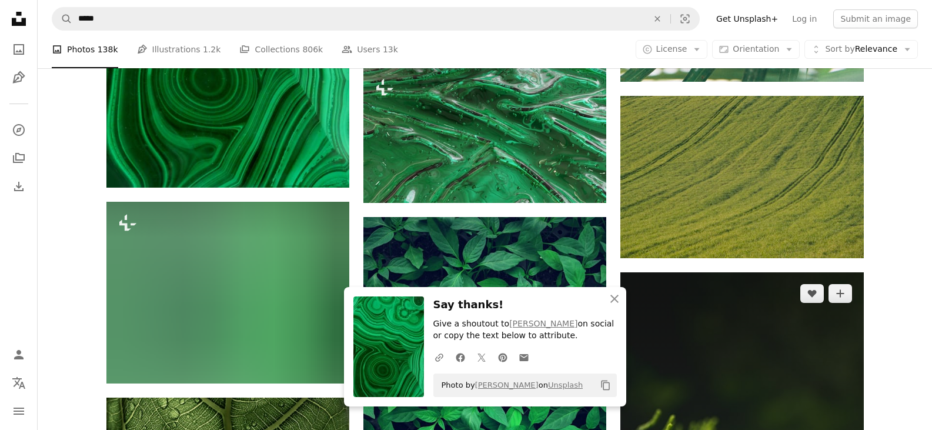
scroll to position [9403, 0]
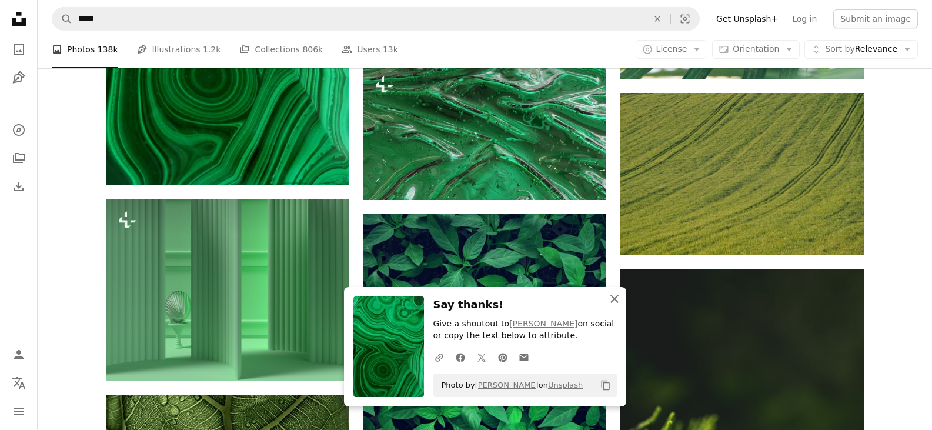
click at [614, 300] on icon "An X shape" at bounding box center [614, 298] width 14 height 14
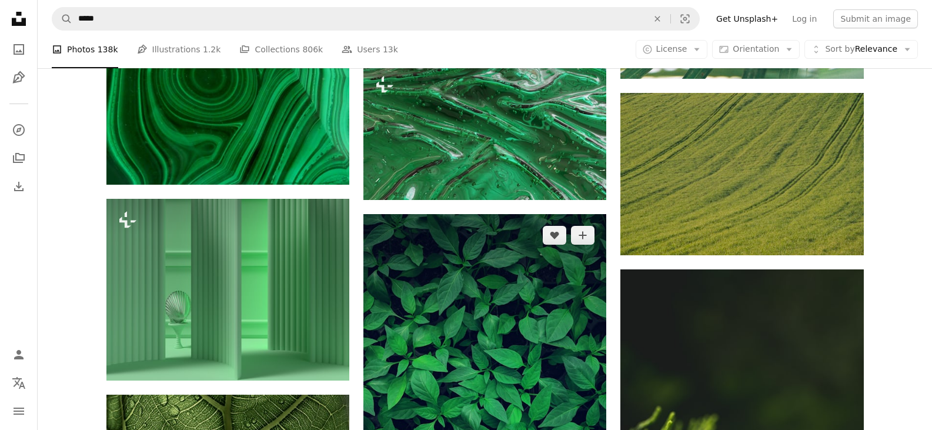
click at [448, 348] on img at bounding box center [484, 396] width 243 height 364
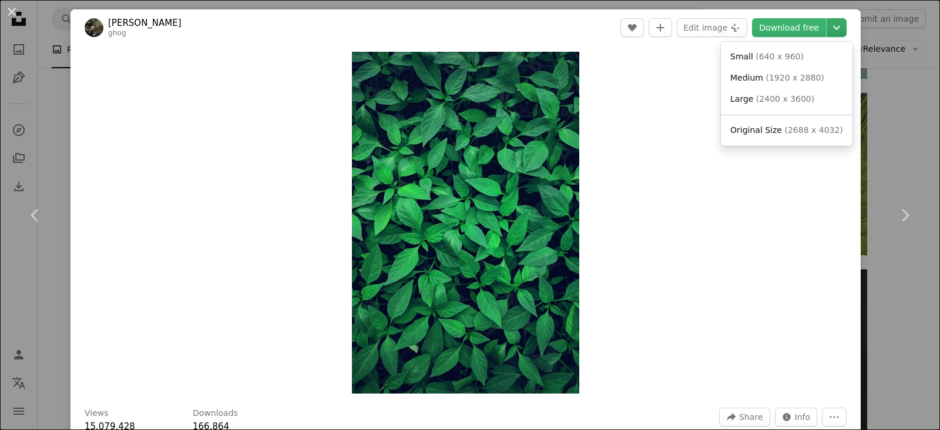
click at [829, 33] on icon "Chevron down" at bounding box center [836, 28] width 19 height 14
click at [806, 129] on span "( 2688 x 4032 )" at bounding box center [814, 129] width 58 height 9
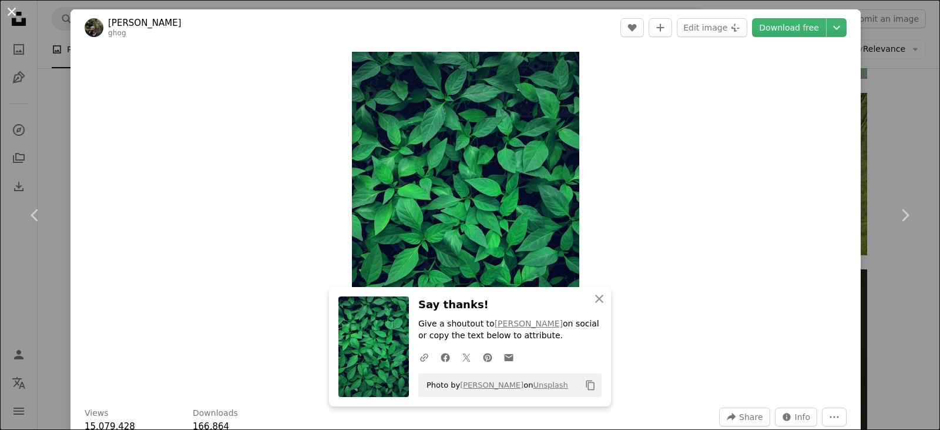
click at [8, 5] on button "An X shape" at bounding box center [12, 12] width 14 height 14
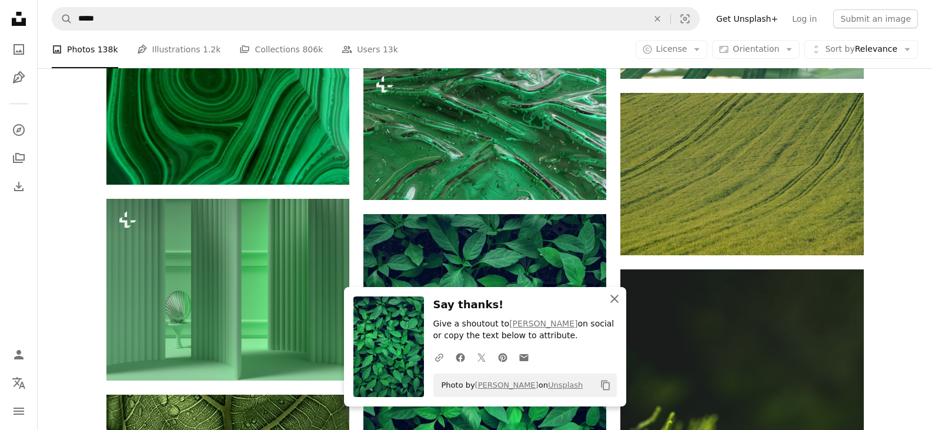
click at [618, 299] on icon "An X shape" at bounding box center [614, 298] width 14 height 14
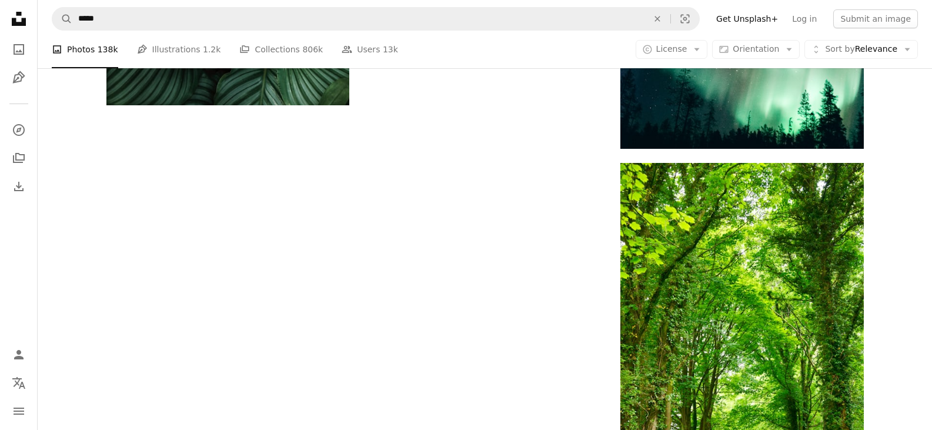
scroll to position [10990, 0]
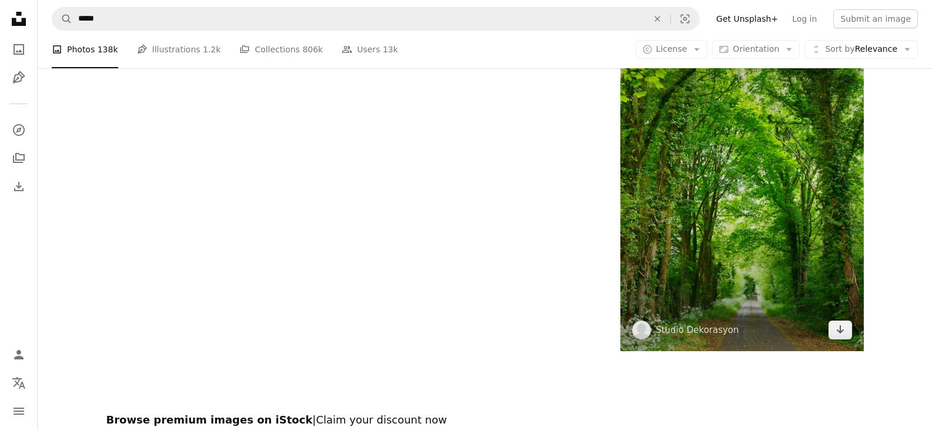
click at [687, 224] on img at bounding box center [741, 168] width 243 height 364
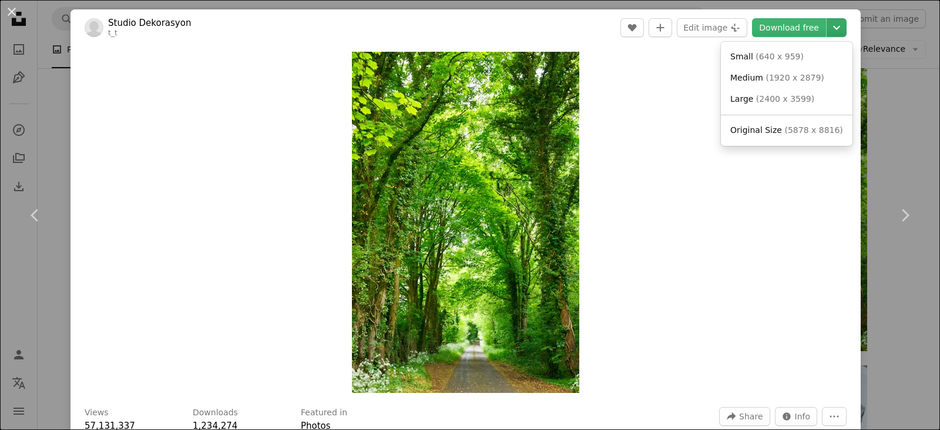
click at [833, 27] on icon "Choose download size" at bounding box center [836, 28] width 7 height 4
click at [786, 131] on span "( 5878 x 8816 )" at bounding box center [814, 129] width 58 height 9
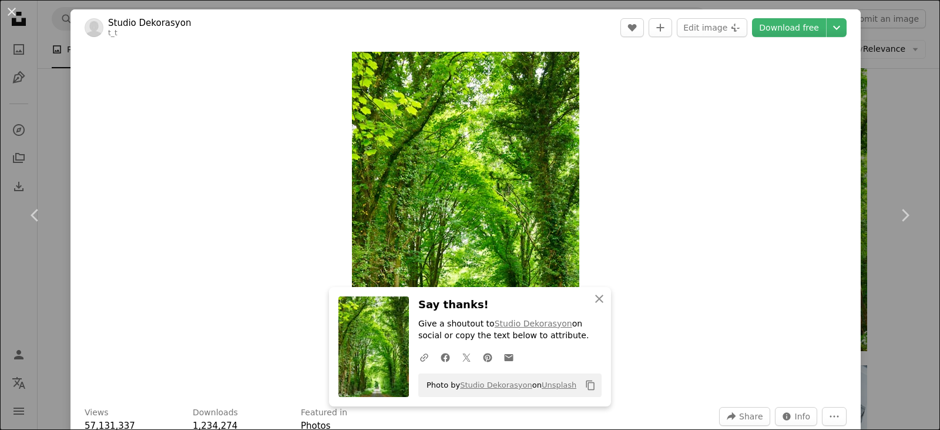
click at [14, 7] on button "An X shape" at bounding box center [12, 12] width 14 height 14
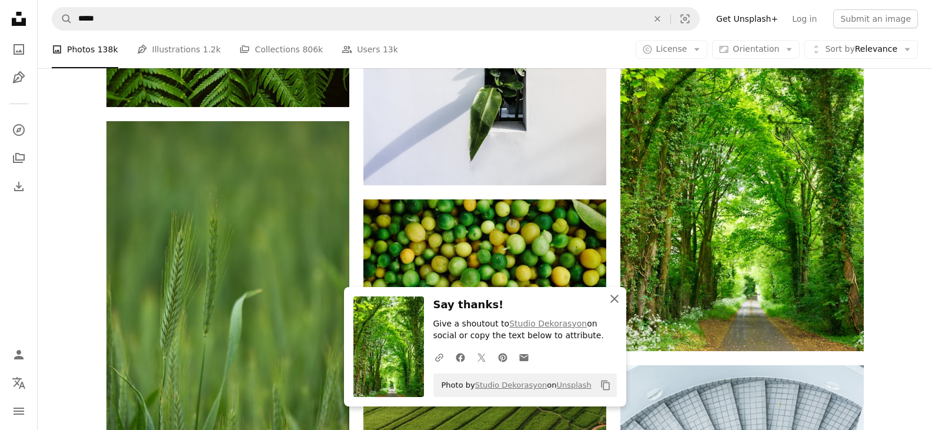
click at [611, 295] on icon "button" at bounding box center [614, 298] width 8 height 8
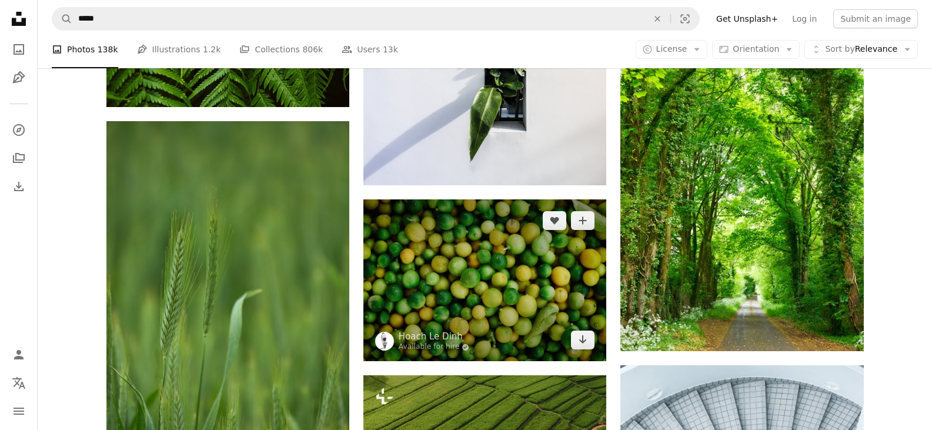
click at [504, 283] on img at bounding box center [484, 280] width 243 height 162
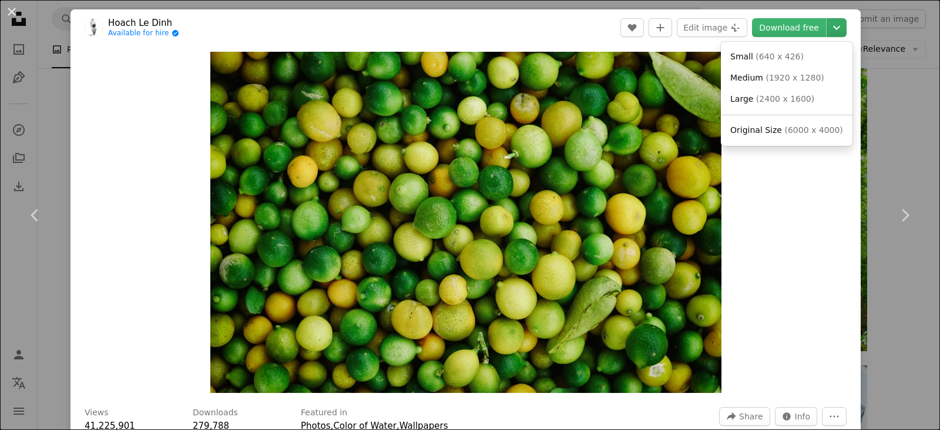
click at [831, 30] on icon "Chevron down" at bounding box center [836, 28] width 19 height 14
click at [808, 129] on span "( 6000 x 4000 )" at bounding box center [814, 129] width 58 height 9
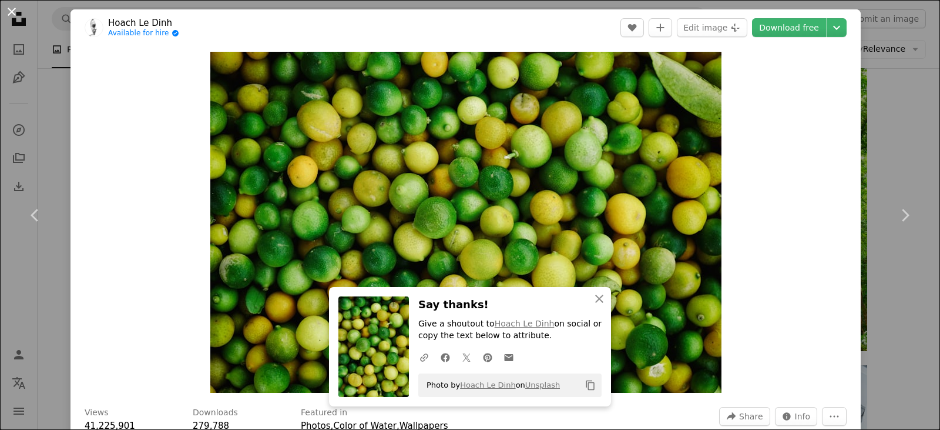
click at [9, 10] on button "An X shape" at bounding box center [12, 12] width 14 height 14
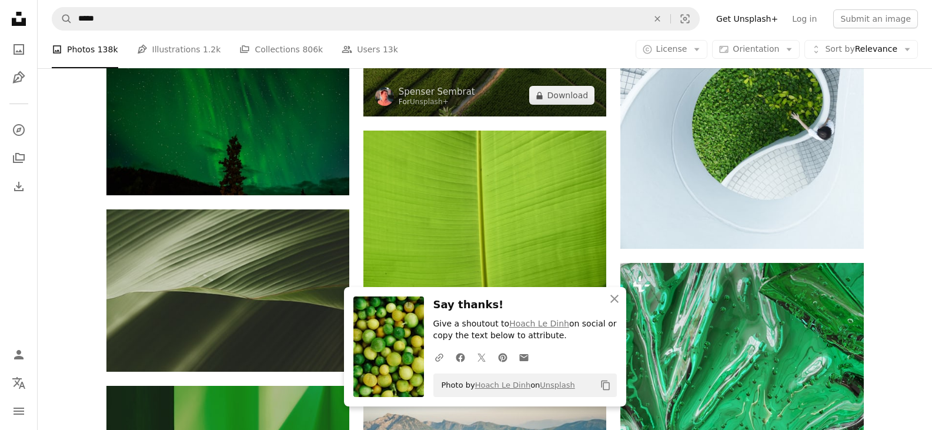
scroll to position [11519, 0]
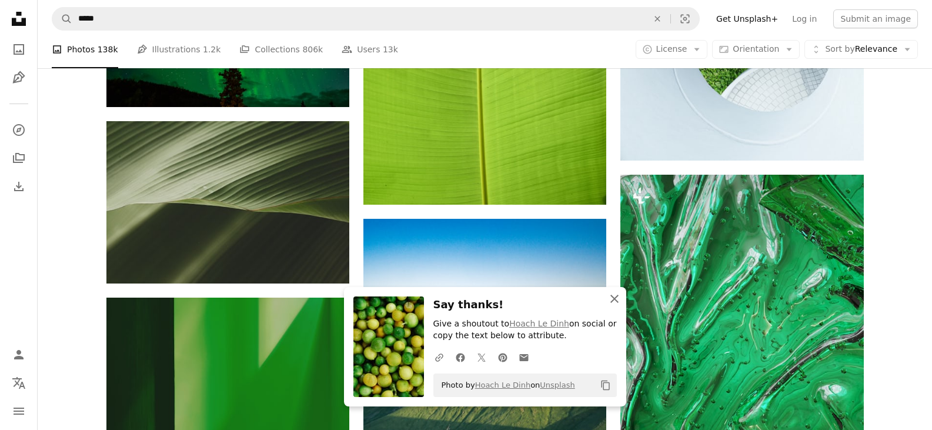
click at [609, 295] on icon "An X shape" at bounding box center [614, 298] width 14 height 14
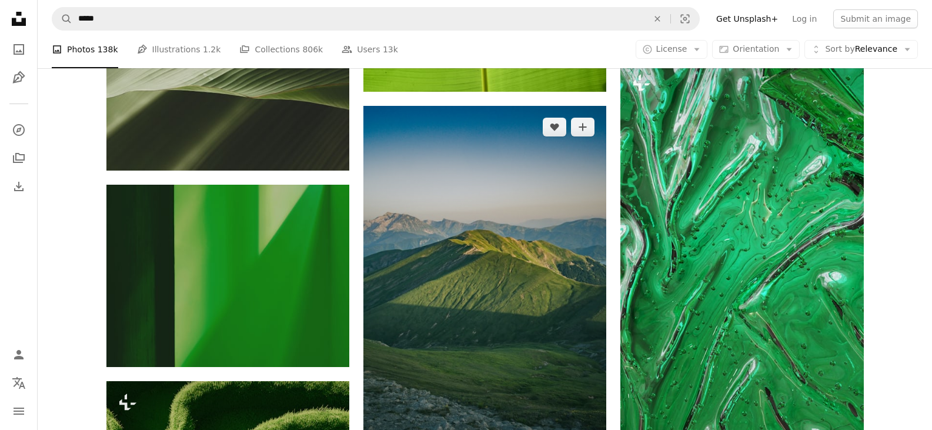
scroll to position [11578, 0]
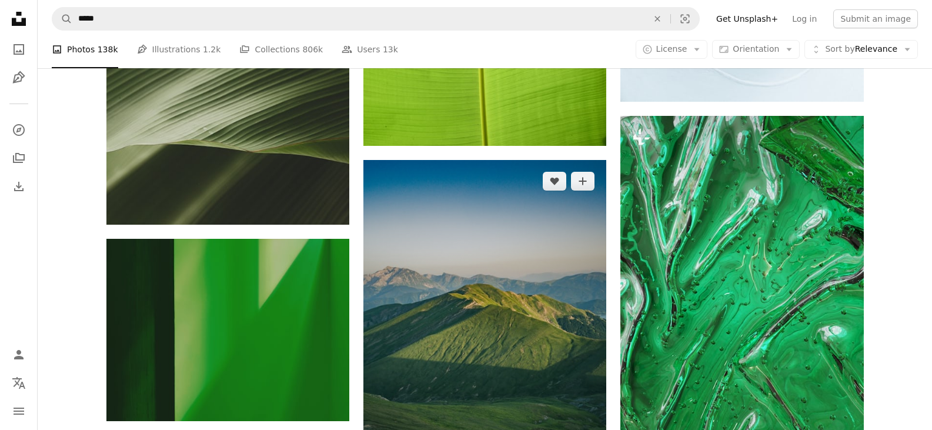
click at [454, 291] on img at bounding box center [484, 342] width 243 height 364
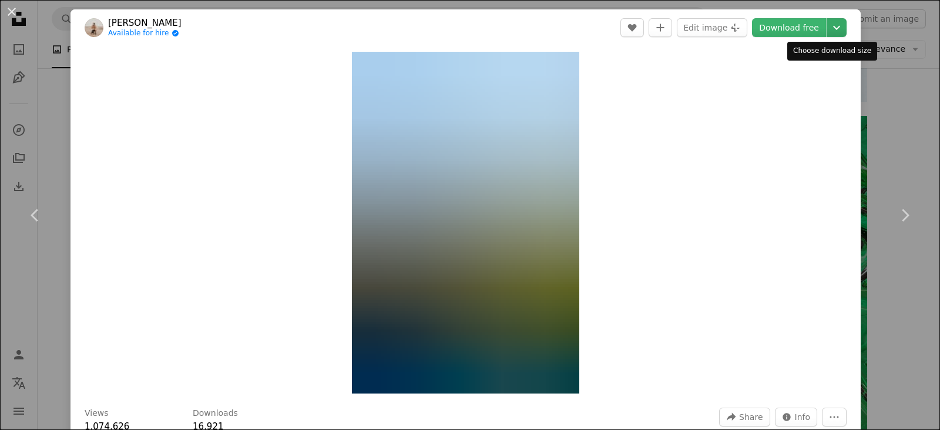
click at [827, 30] on icon "Chevron down" at bounding box center [836, 28] width 19 height 14
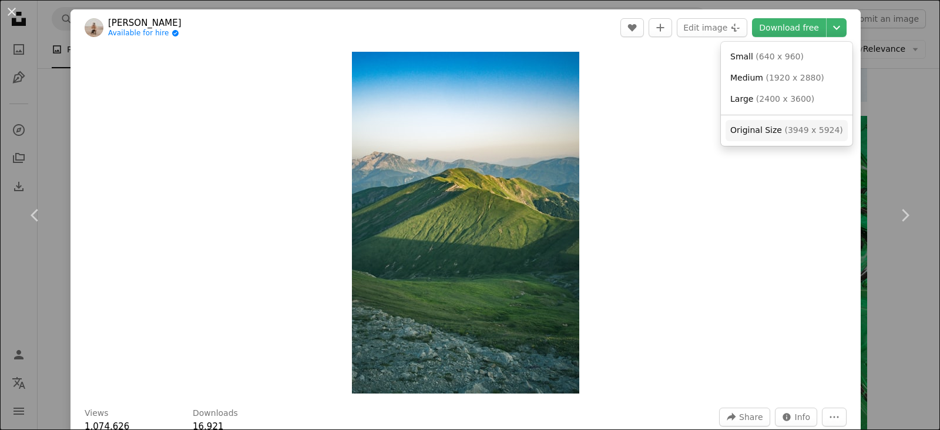
click at [808, 128] on span "( 3949 x 5924 )" at bounding box center [814, 129] width 58 height 9
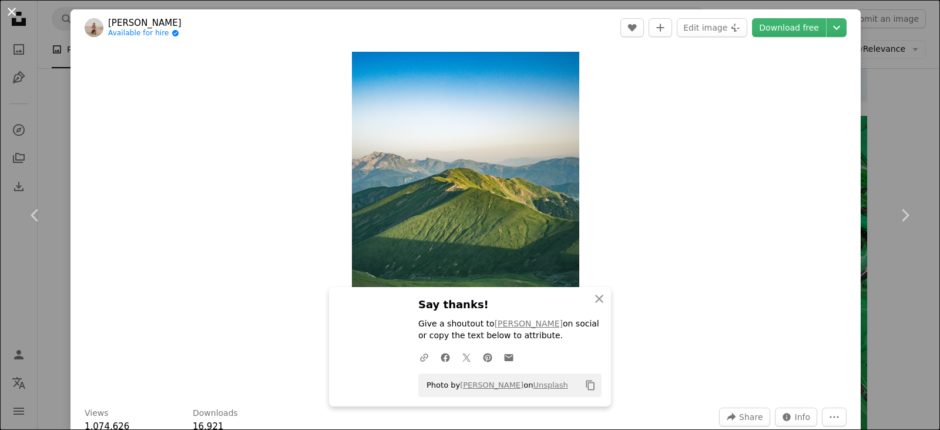
click at [13, 12] on button "An X shape" at bounding box center [12, 12] width 14 height 14
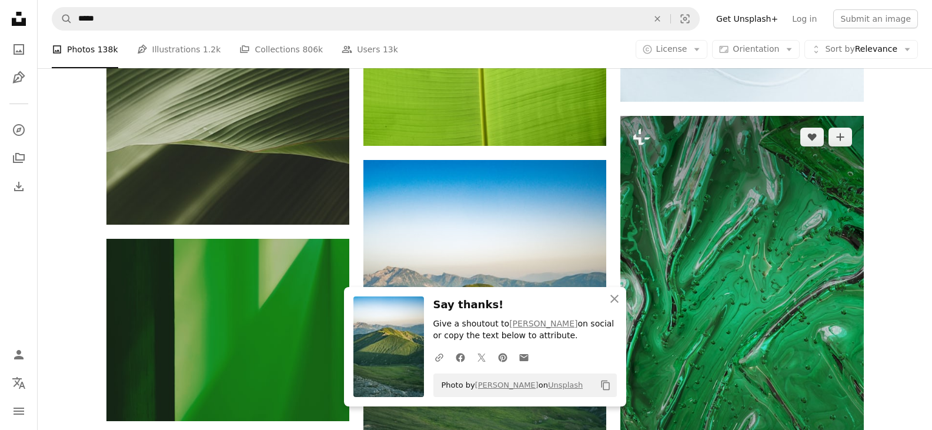
scroll to position [11636, 0]
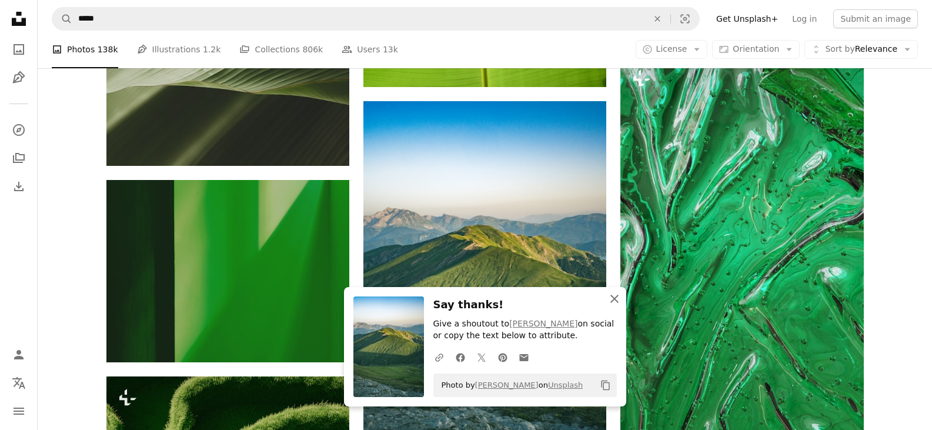
click at [614, 301] on icon "An X shape" at bounding box center [614, 298] width 14 height 14
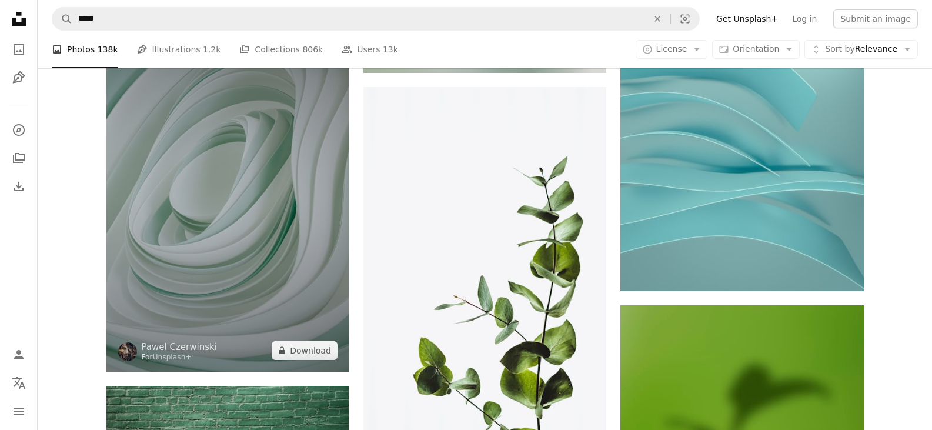
scroll to position [13693, 0]
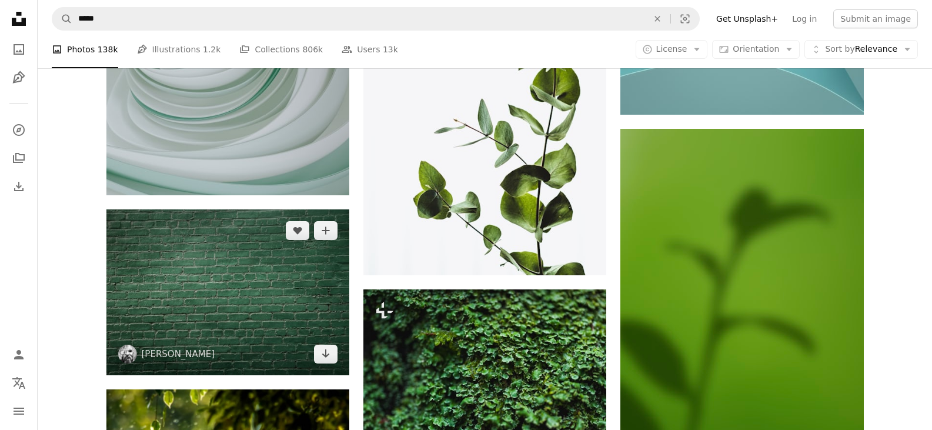
click at [241, 287] on img at bounding box center [227, 292] width 243 height 166
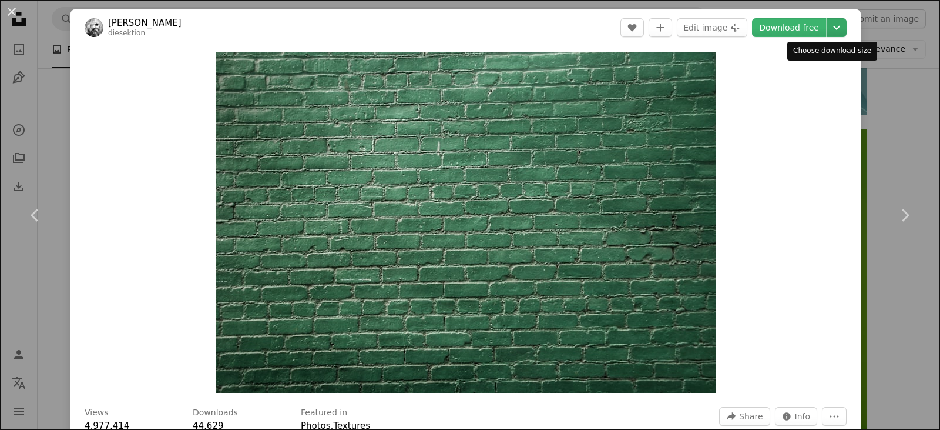
click at [827, 24] on icon "Chevron down" at bounding box center [836, 28] width 19 height 14
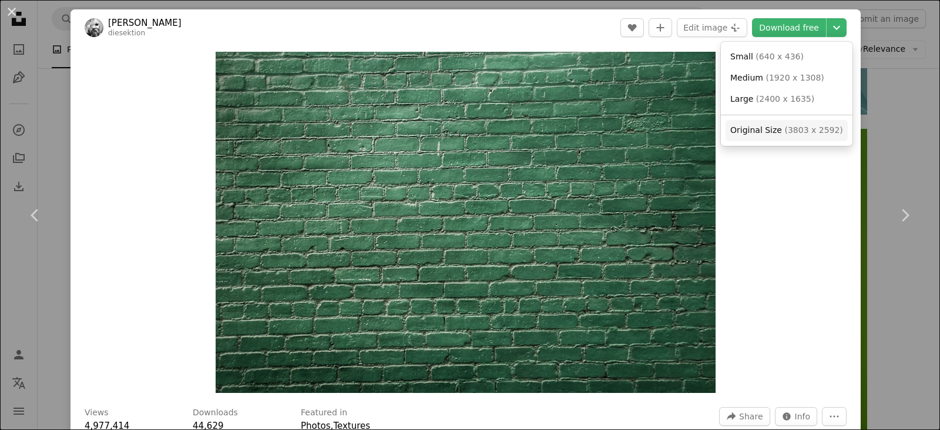
click at [814, 132] on span "( 3803 x 2592 )" at bounding box center [814, 129] width 58 height 9
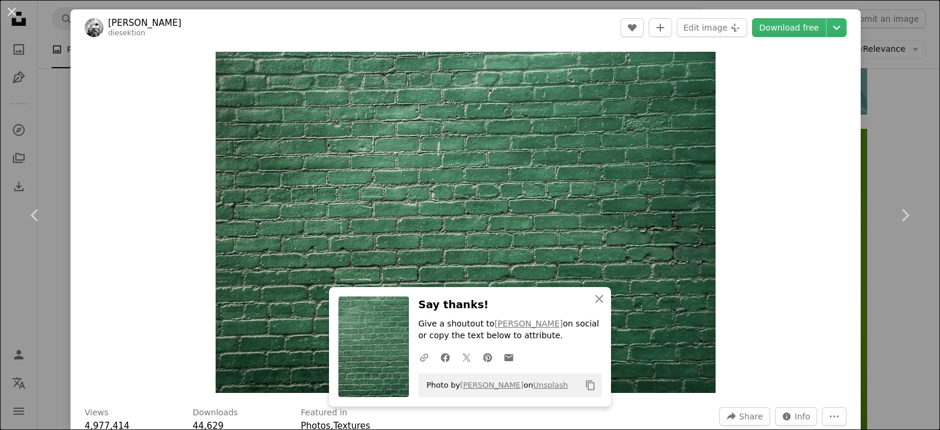
drag, startPoint x: 12, startPoint y: 12, endPoint x: 98, endPoint y: 77, distance: 108.3
click at [12, 12] on button "An X shape" at bounding box center [12, 12] width 14 height 14
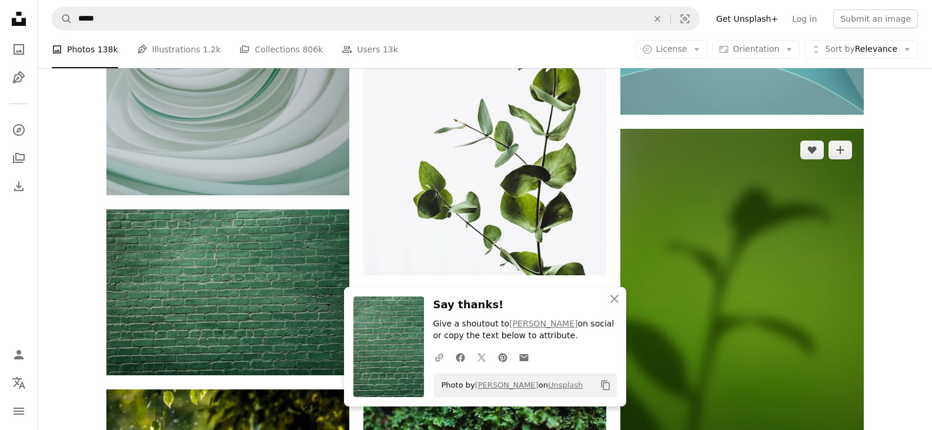
scroll to position [13870, 0]
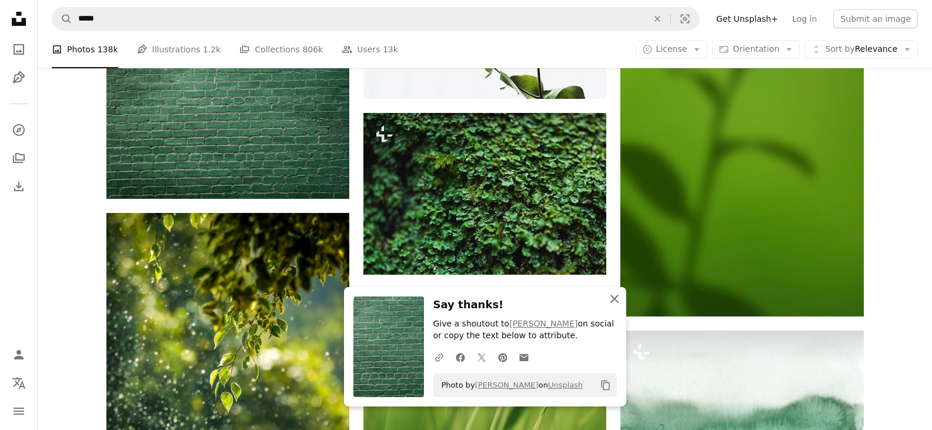
click at [615, 297] on icon "button" at bounding box center [614, 298] width 8 height 8
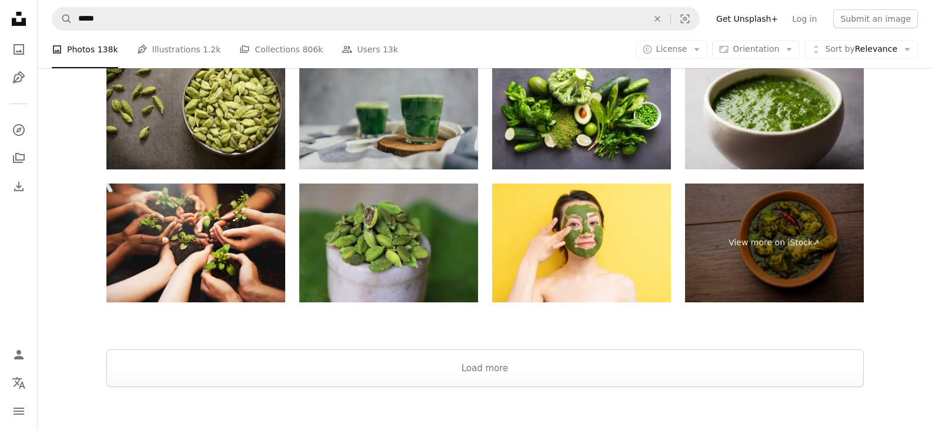
scroll to position [15317, 0]
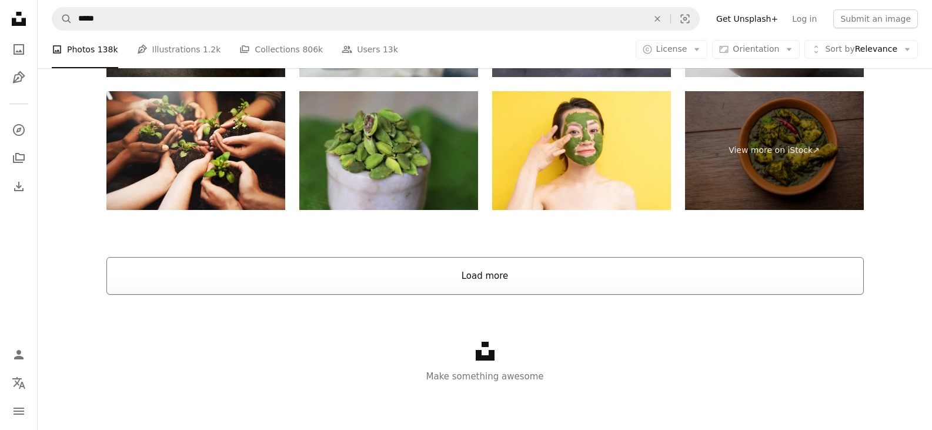
click at [496, 275] on button "Load more" at bounding box center [484, 276] width 757 height 38
